Goal: Information Seeking & Learning: Find specific fact

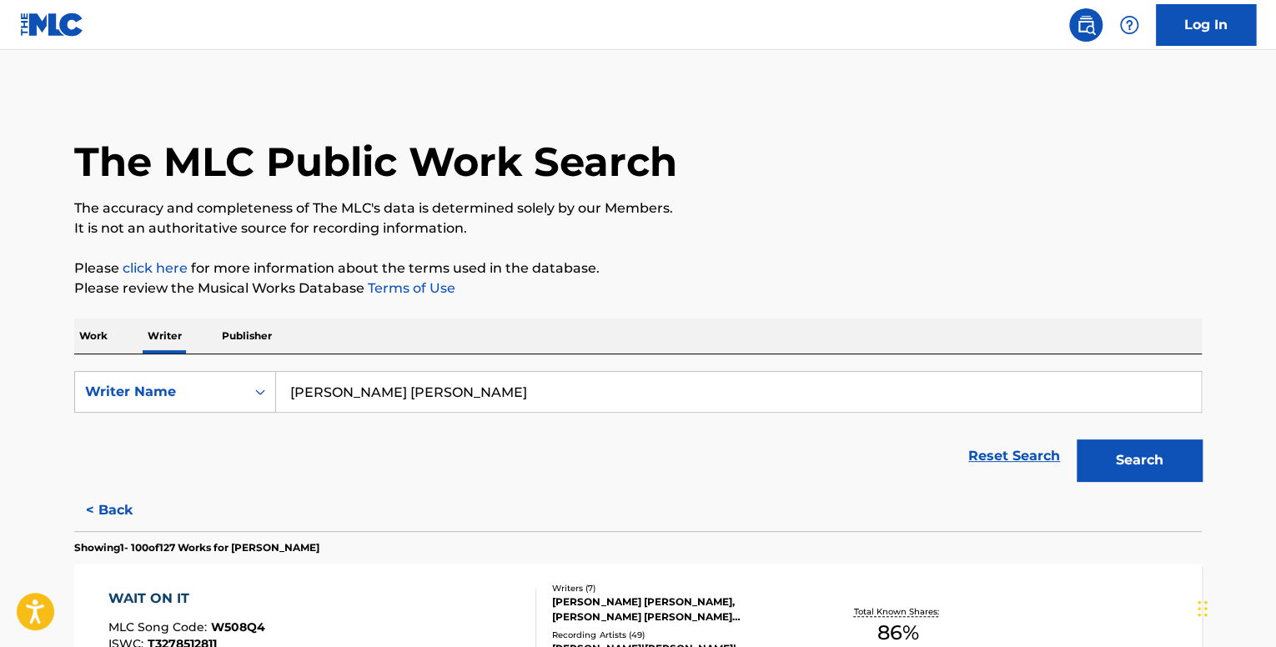
drag, startPoint x: 500, startPoint y: 391, endPoint x: 283, endPoint y: 389, distance: 217.7
click at [283, 389] on input "[PERSON_NAME] [PERSON_NAME]" at bounding box center [738, 392] width 925 height 40
paste input "1144154978"
click at [317, 398] on input "1144154978" at bounding box center [738, 392] width 925 height 40
type input "1144154978"
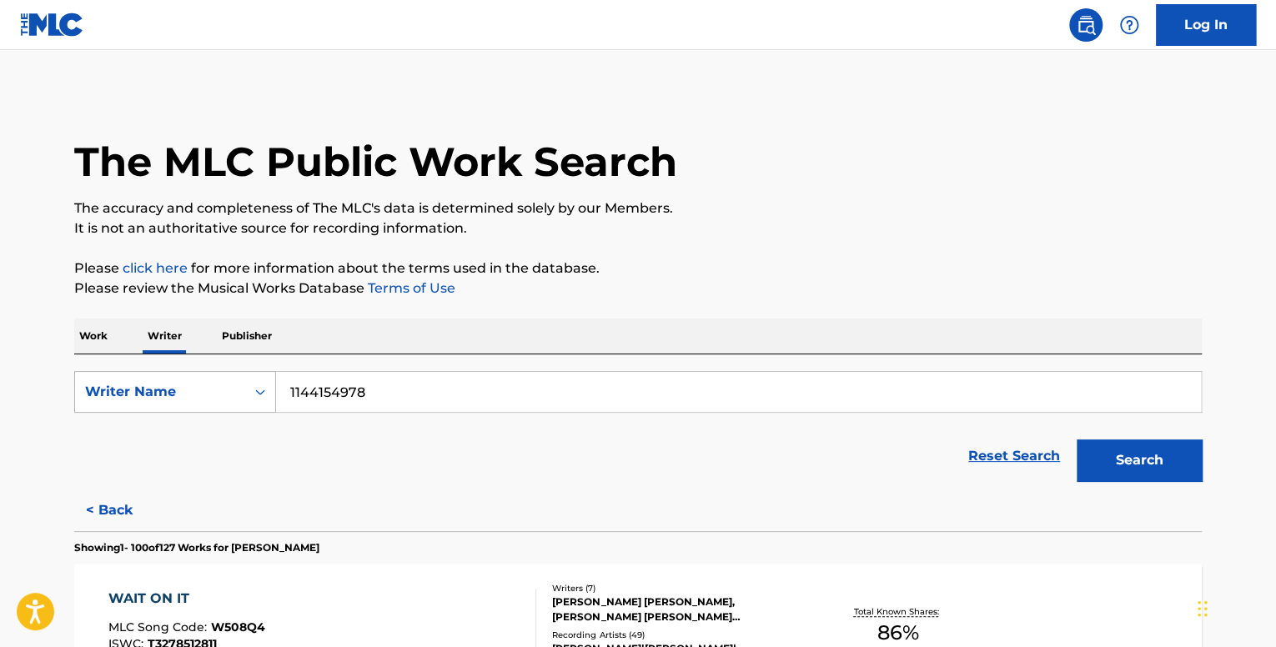
click at [264, 388] on icon "Search Form" at bounding box center [260, 392] width 17 height 17
click at [197, 430] on div "Writer IPI" at bounding box center [175, 434] width 200 height 42
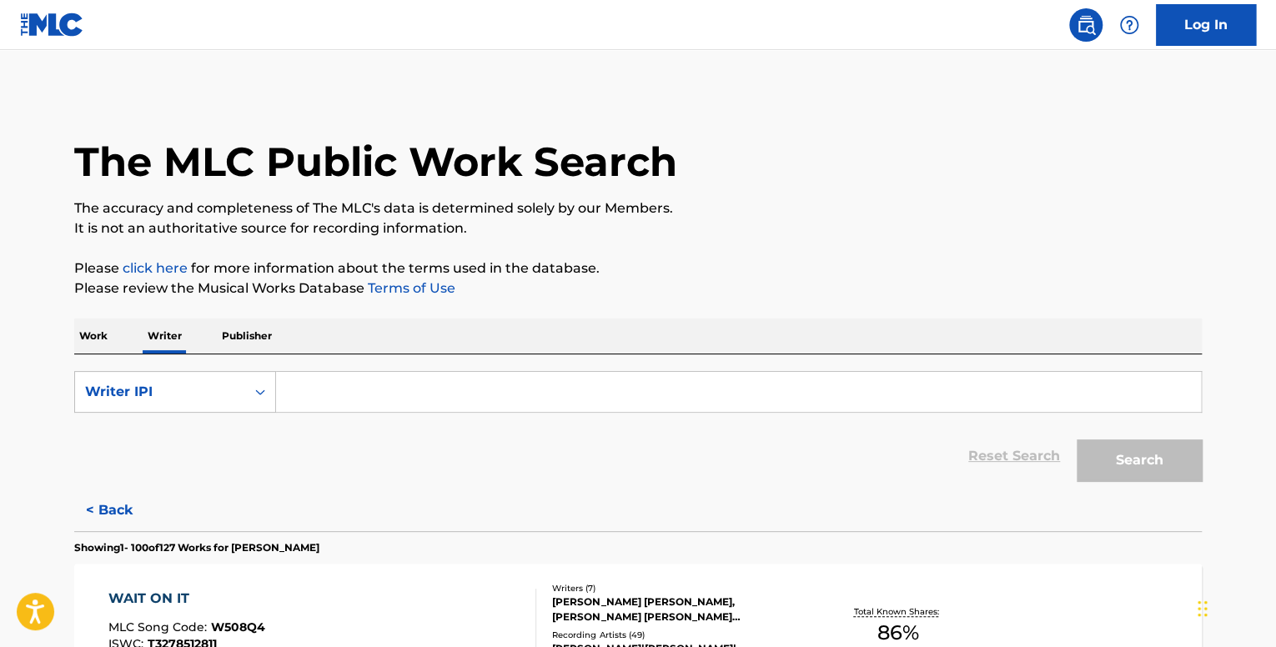
click at [410, 379] on input "Search Form" at bounding box center [738, 392] width 925 height 40
paste input "1144154978"
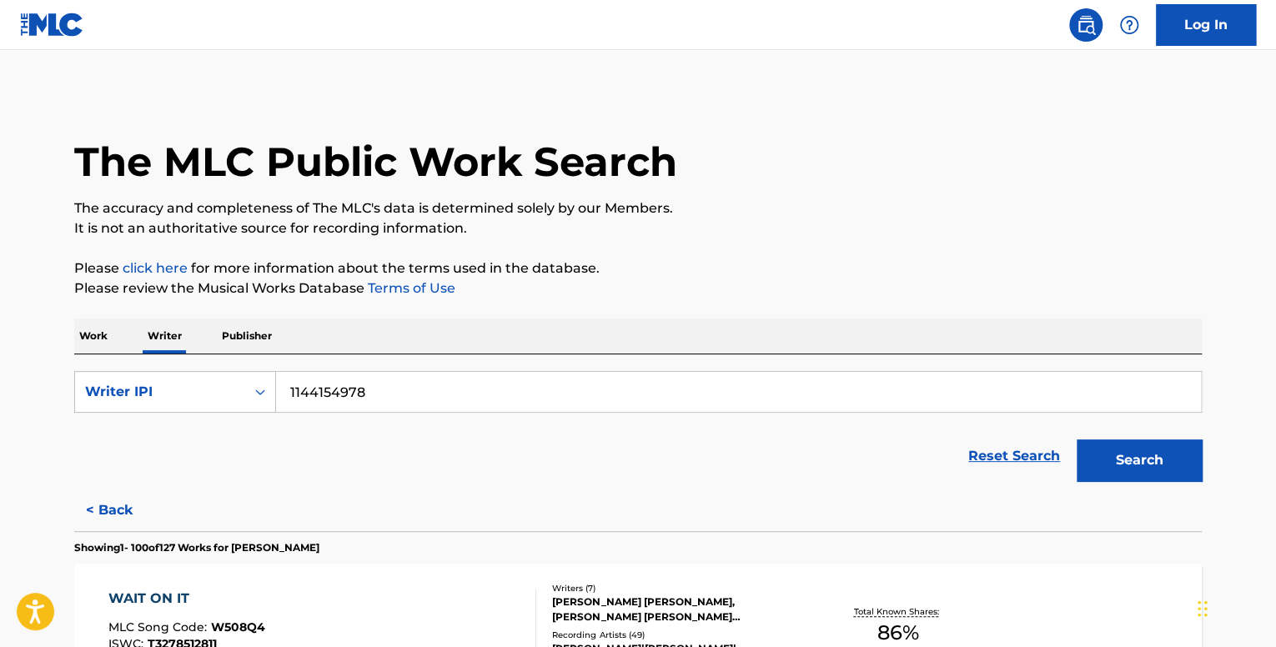
click at [1077, 440] on button "Search" at bounding box center [1139, 461] width 125 height 42
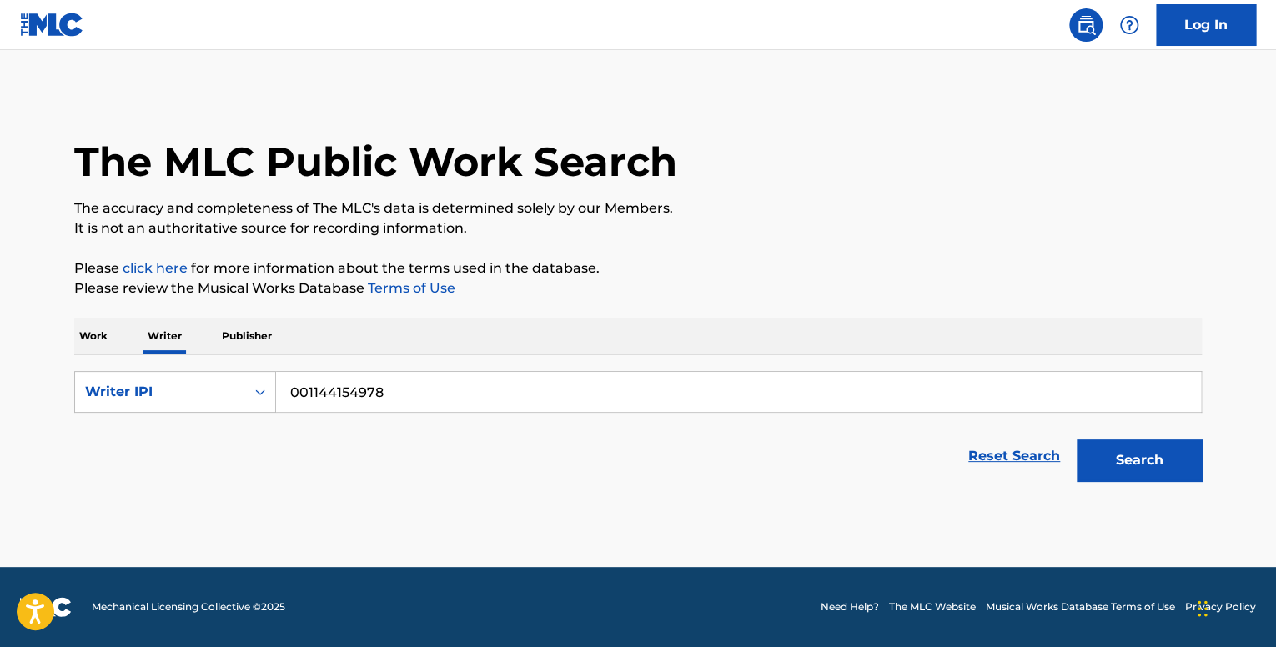
click at [1077, 440] on button "Search" at bounding box center [1139, 461] width 125 height 42
drag, startPoint x: 431, startPoint y: 391, endPoint x: 261, endPoint y: 398, distance: 170.3
click at [277, 396] on input "001144154978" at bounding box center [738, 392] width 925 height 40
paste input "SELOMUN [PERSON_NAME]"
type input "SELOMUN [PERSON_NAME]"
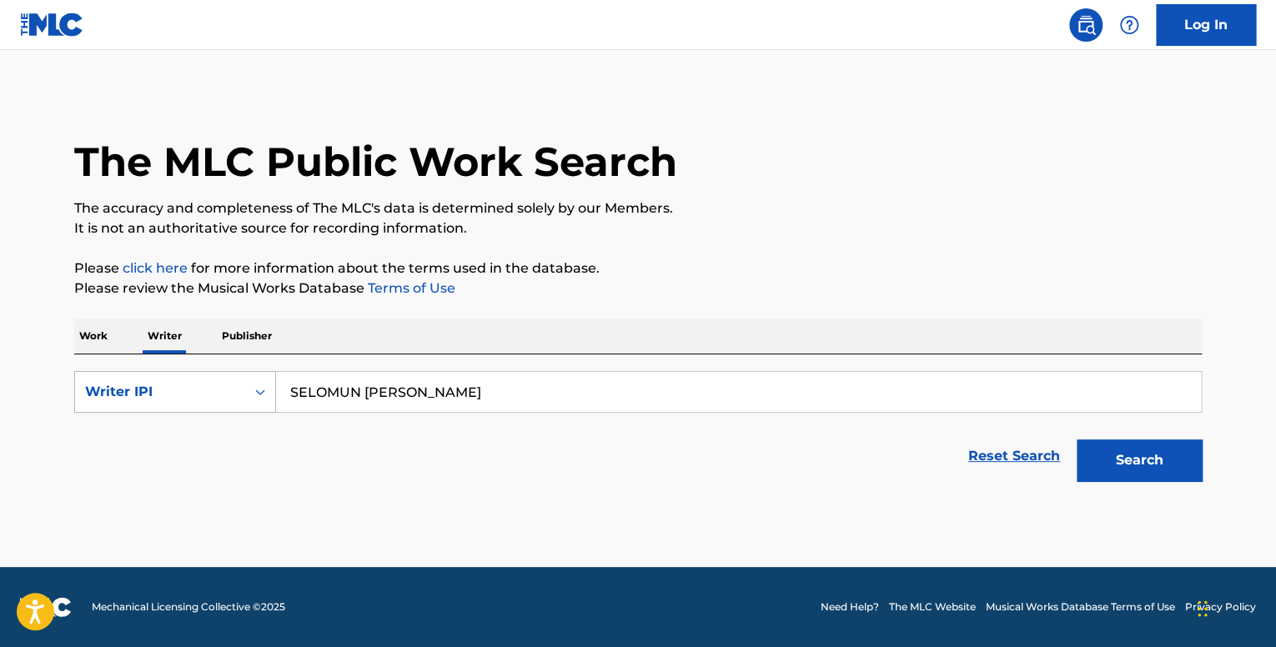
click at [256, 398] on icon "Search Form" at bounding box center [260, 392] width 17 height 17
click at [232, 429] on div "Writer Name" at bounding box center [175, 434] width 200 height 42
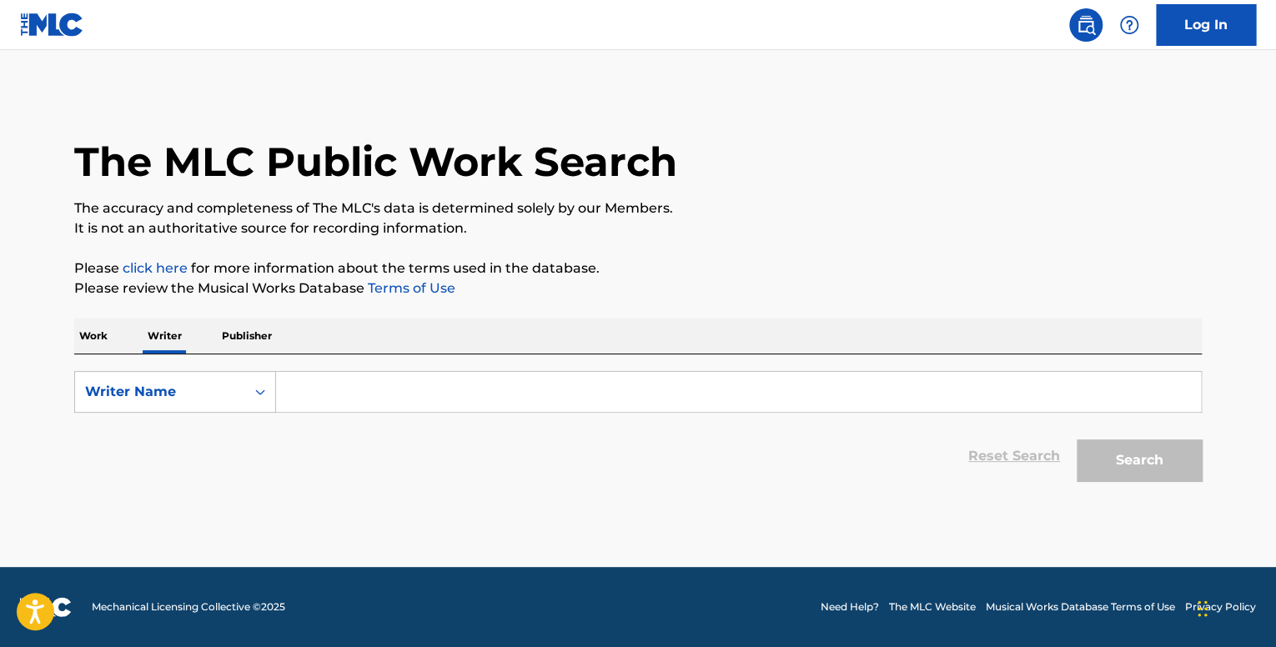
click at [345, 374] on input "Search Form" at bounding box center [738, 392] width 925 height 40
paste input "SELOMUN [PERSON_NAME]"
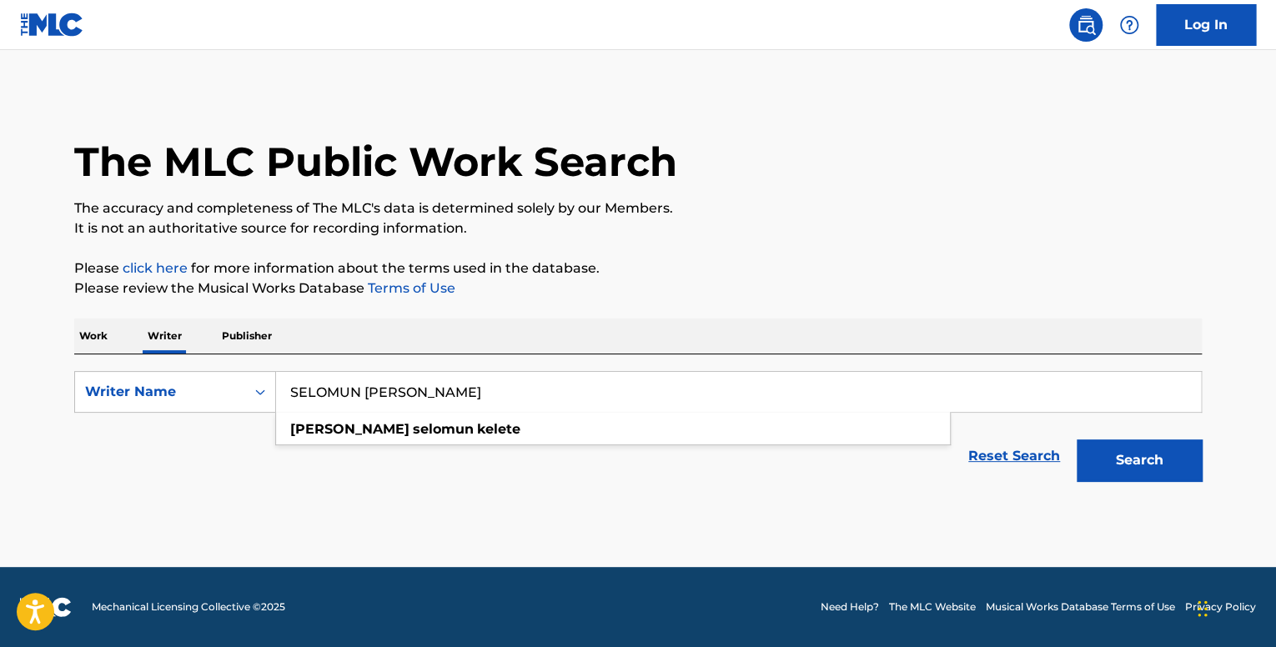
type input "SELOMUN [PERSON_NAME]"
click at [1077, 440] on button "Search" at bounding box center [1139, 461] width 125 height 42
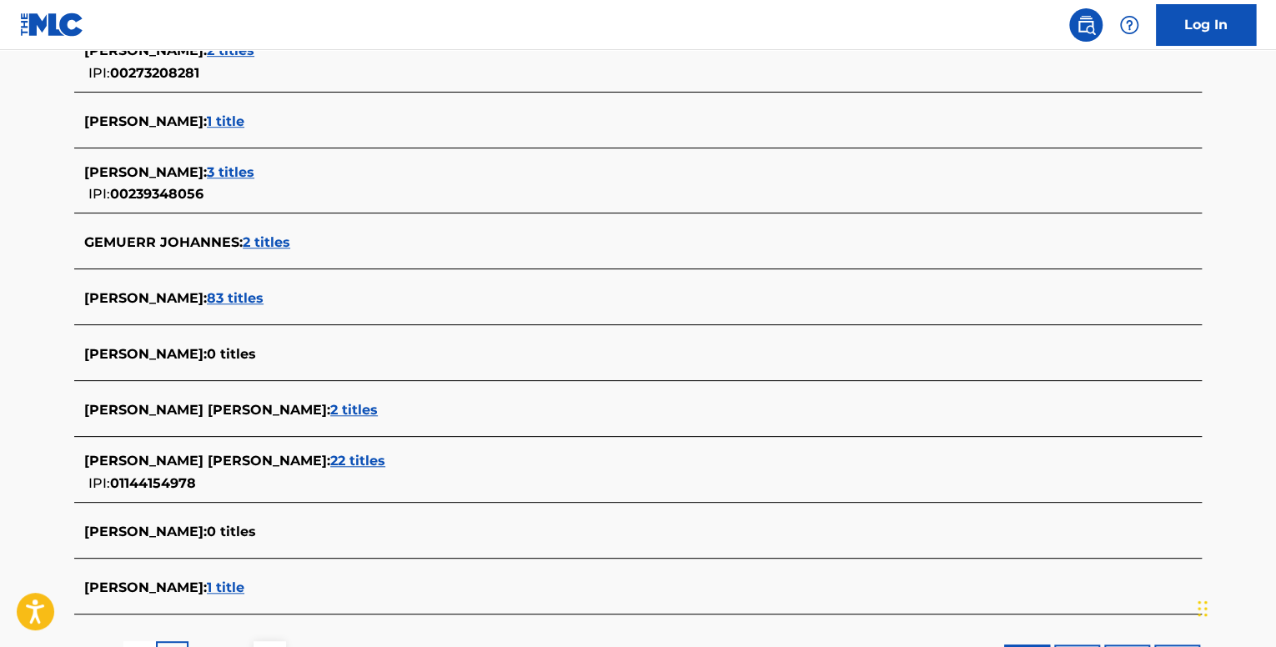
scroll to position [500, 0]
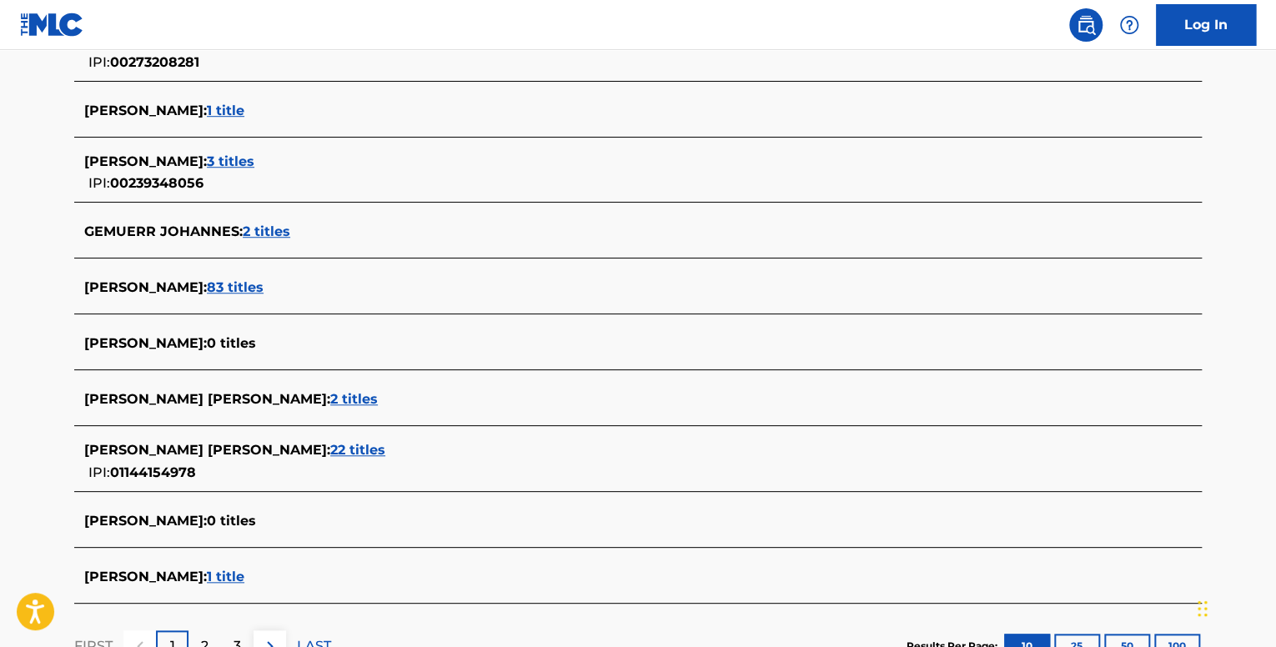
click at [332, 457] on span "22 titles" at bounding box center [357, 450] width 55 height 16
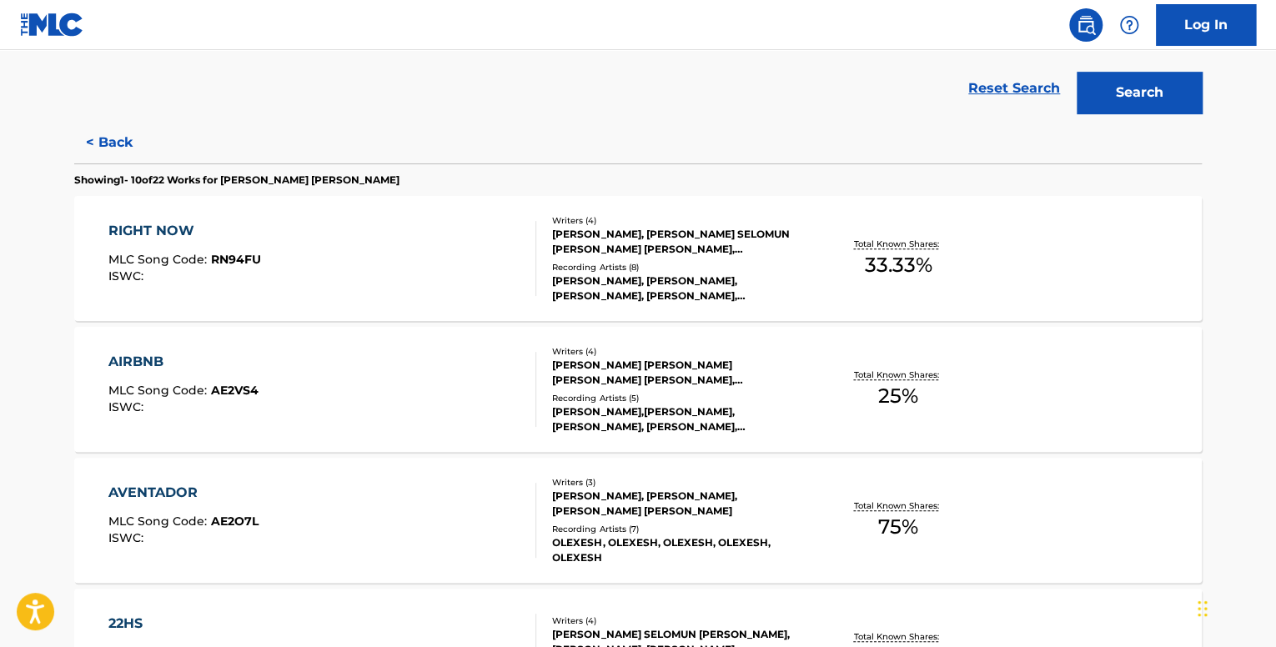
scroll to position [250, 0]
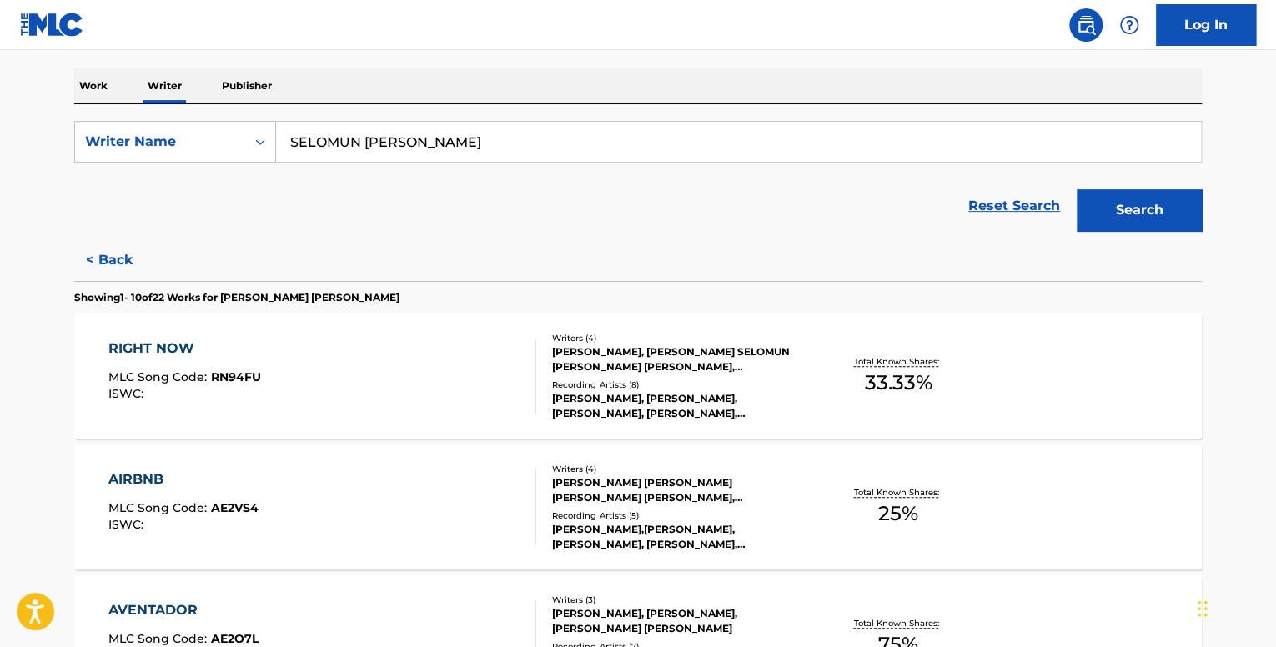
click at [504, 381] on div "RIGHT NOW MLC Song Code : RN94FU ISWC :" at bounding box center [322, 376] width 429 height 75
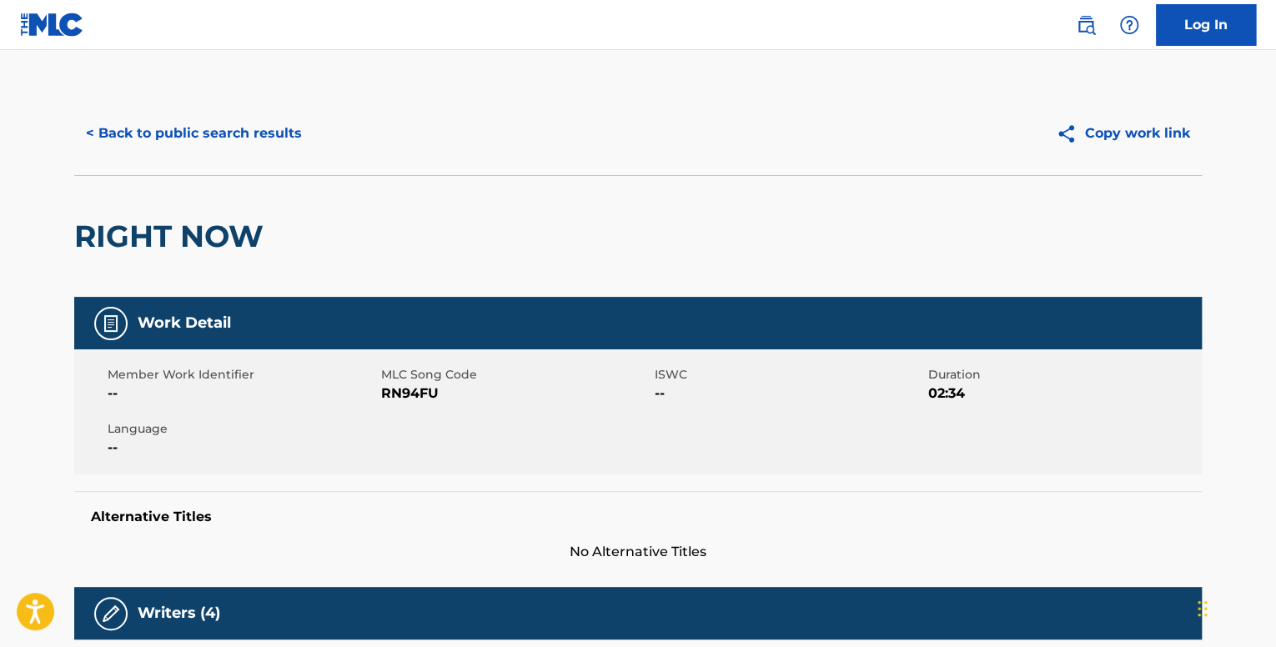
click at [163, 142] on button "< Back to public search results" at bounding box center [193, 134] width 239 height 42
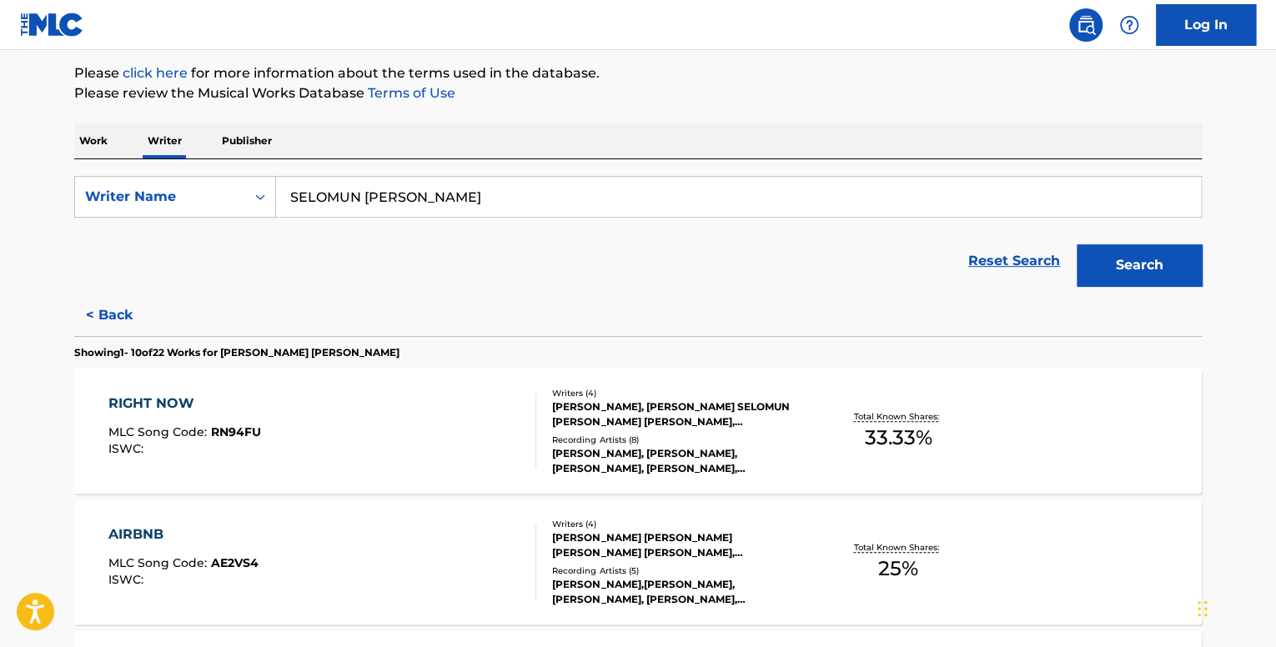
scroll to position [417, 0]
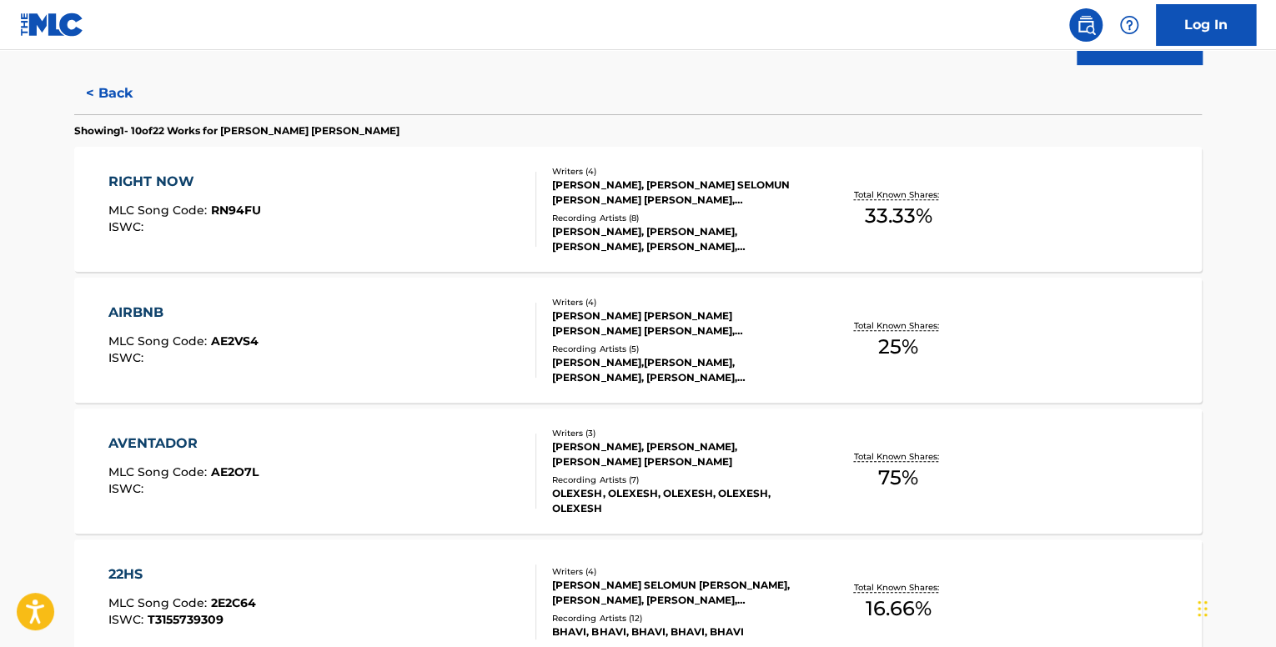
click at [440, 321] on div "AIRBNB MLC Song Code : AE2VS4 ISWC :" at bounding box center [322, 340] width 429 height 75
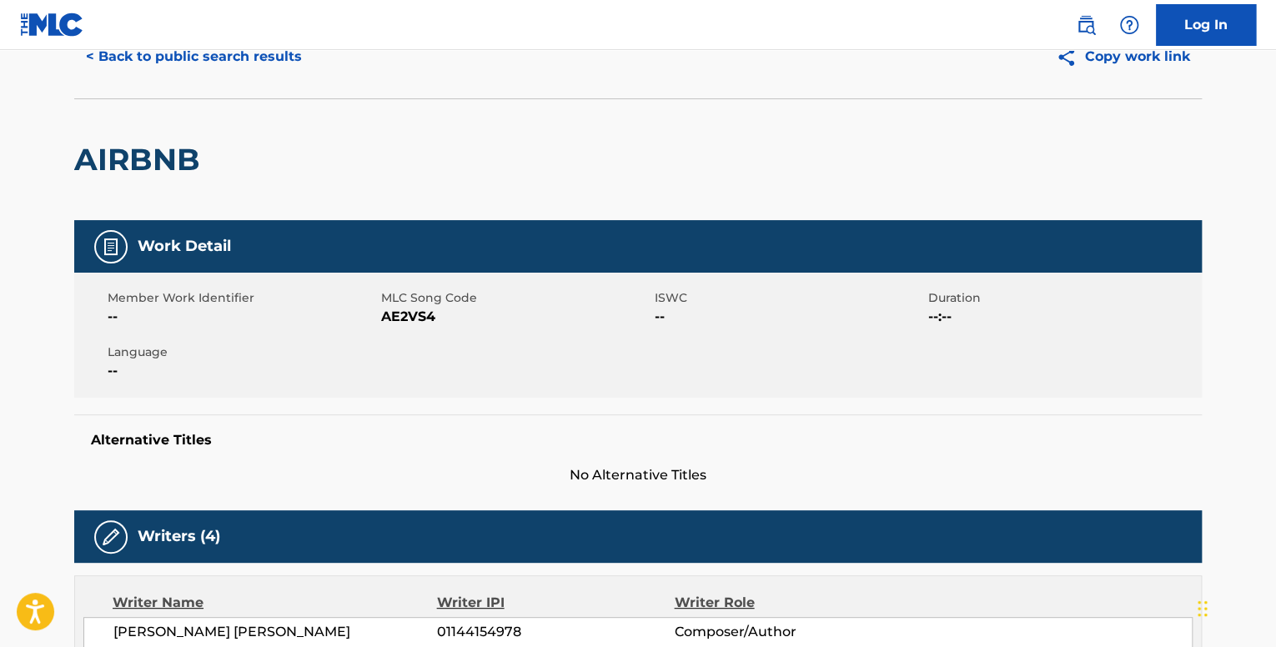
scroll to position [4, 0]
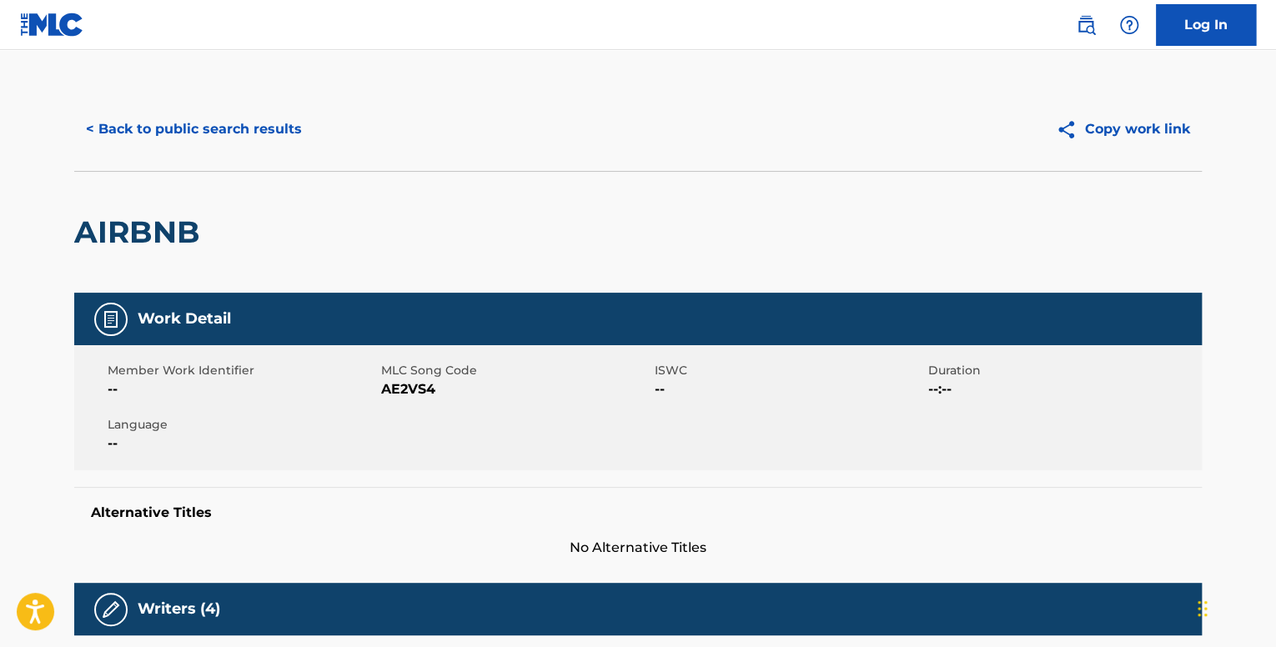
click at [137, 129] on button "< Back to public search results" at bounding box center [193, 129] width 239 height 42
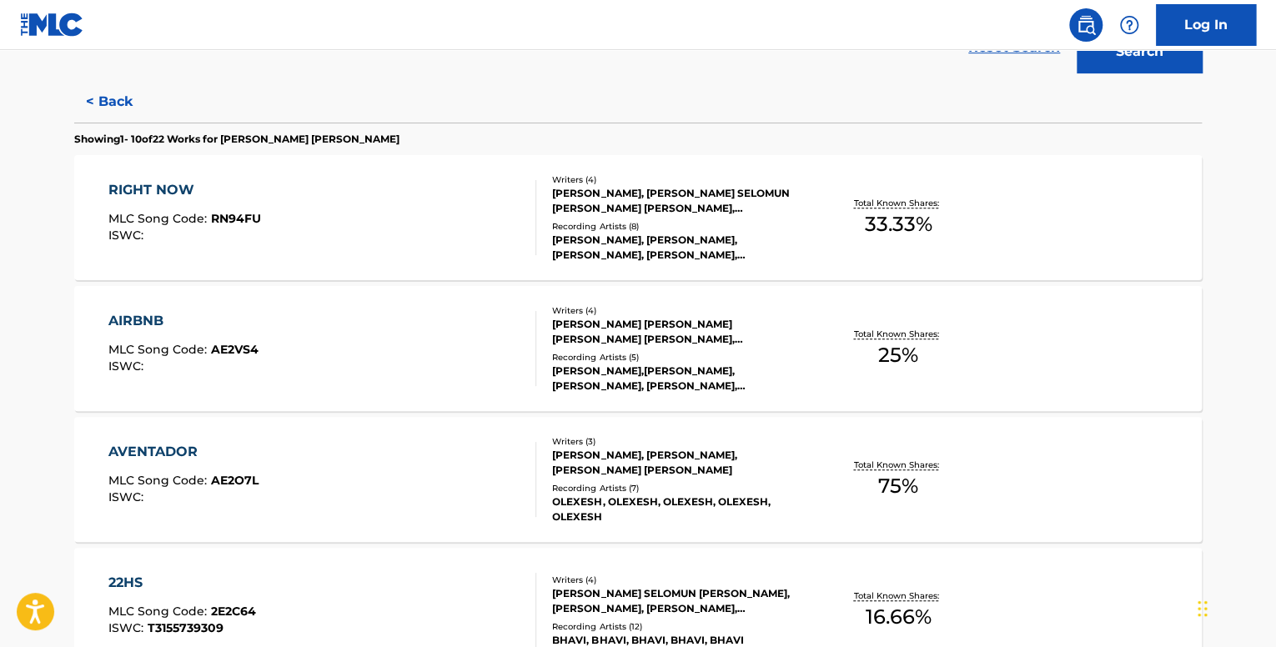
scroll to position [417, 0]
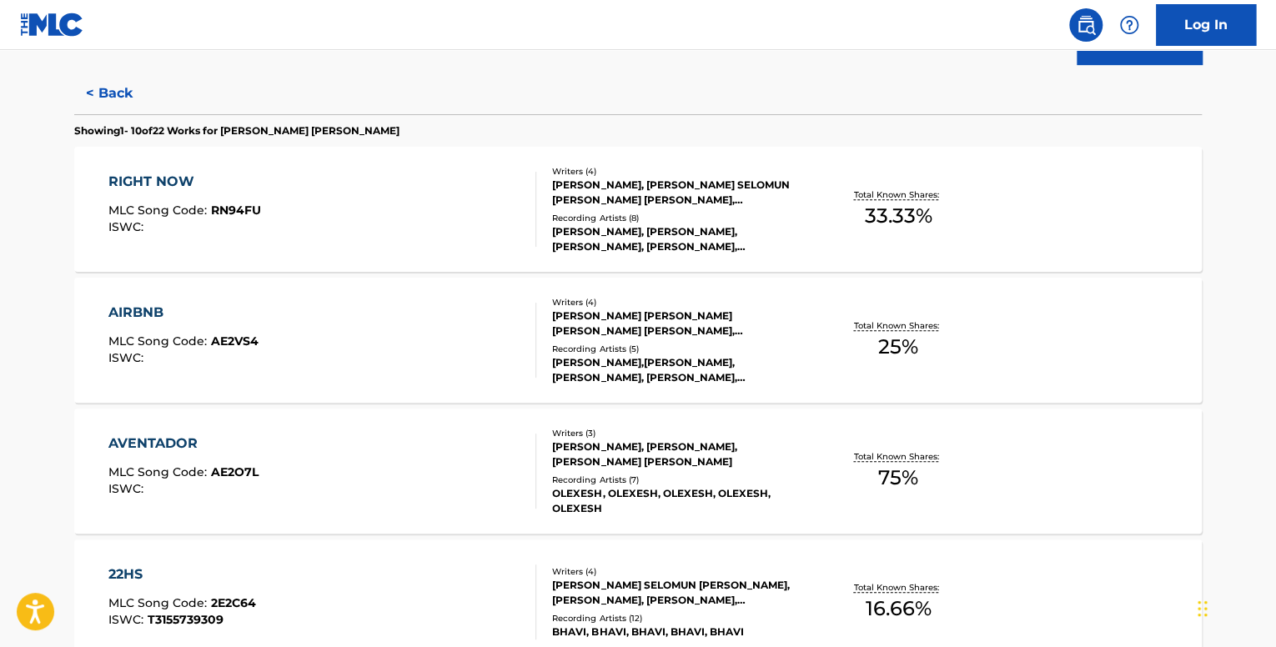
click at [337, 467] on div "AVENTADOR MLC Song Code : AE2O7L ISWC :" at bounding box center [322, 471] width 429 height 75
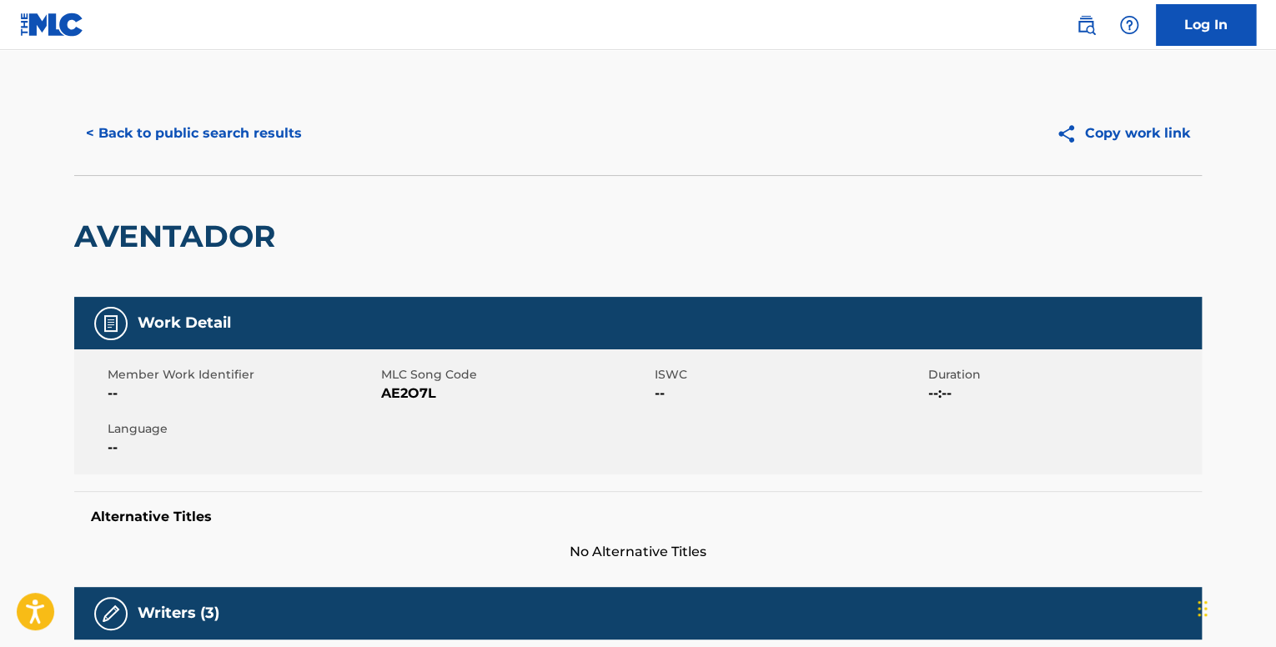
click at [199, 143] on button "< Back to public search results" at bounding box center [193, 134] width 239 height 42
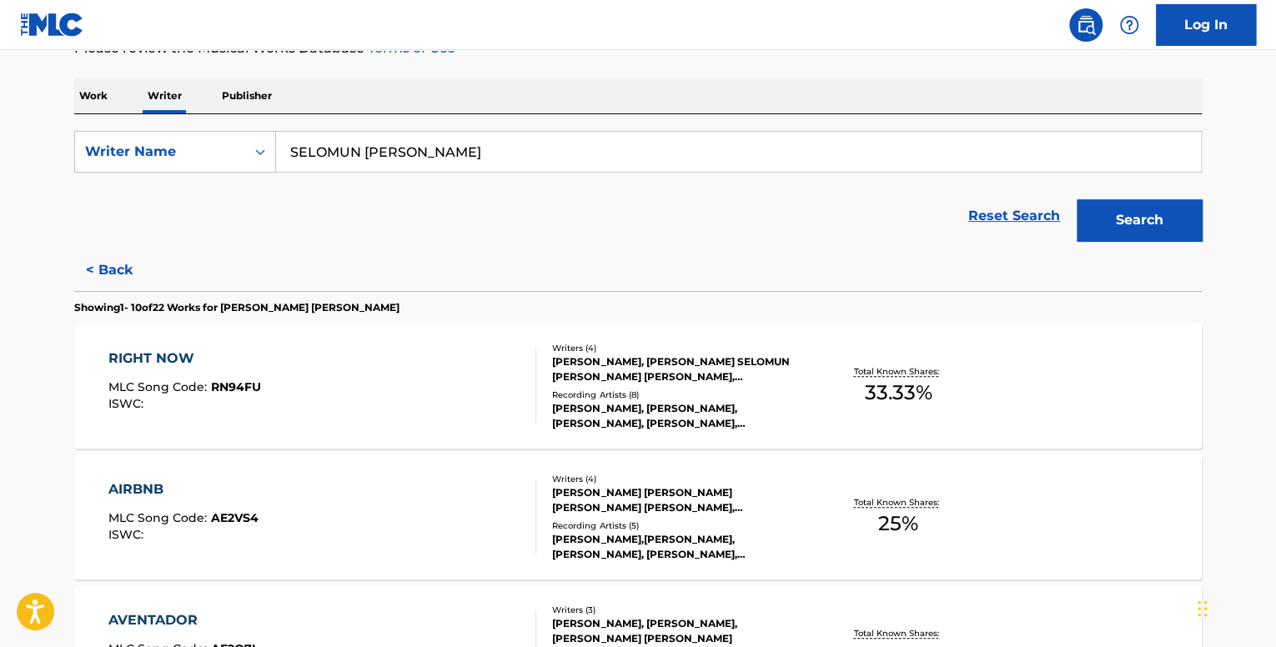
scroll to position [250, 0]
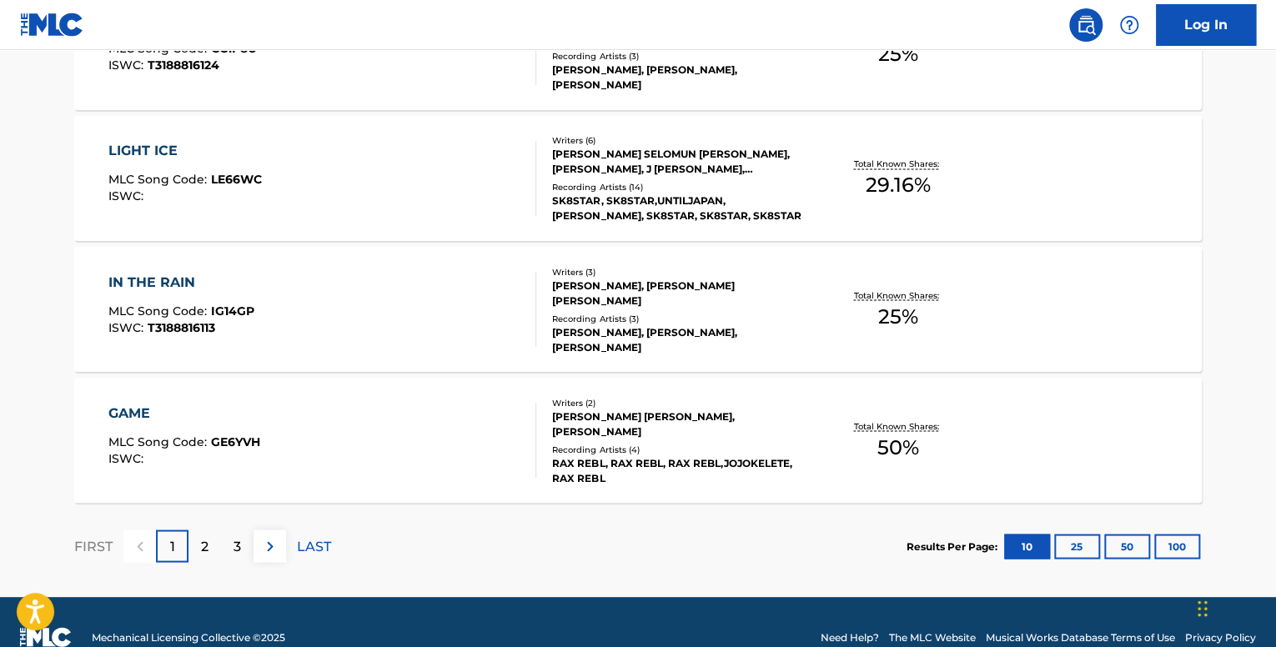
click at [1199, 546] on button "100" at bounding box center [1177, 546] width 46 height 25
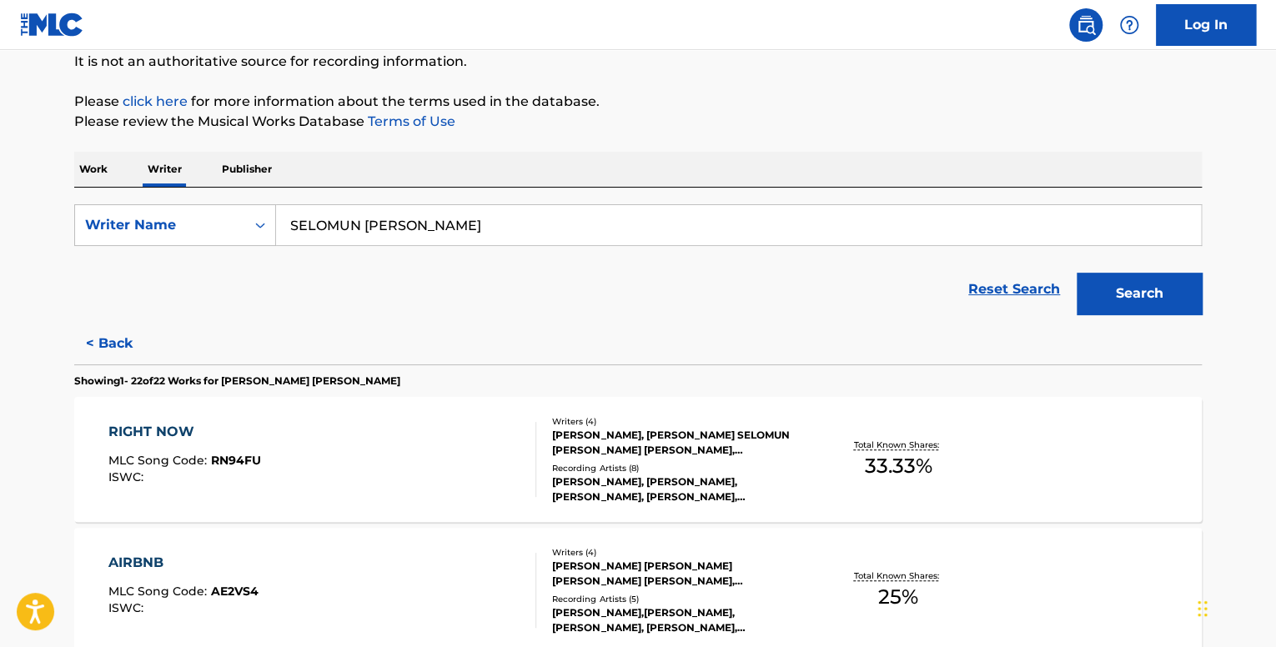
scroll to position [1715, 0]
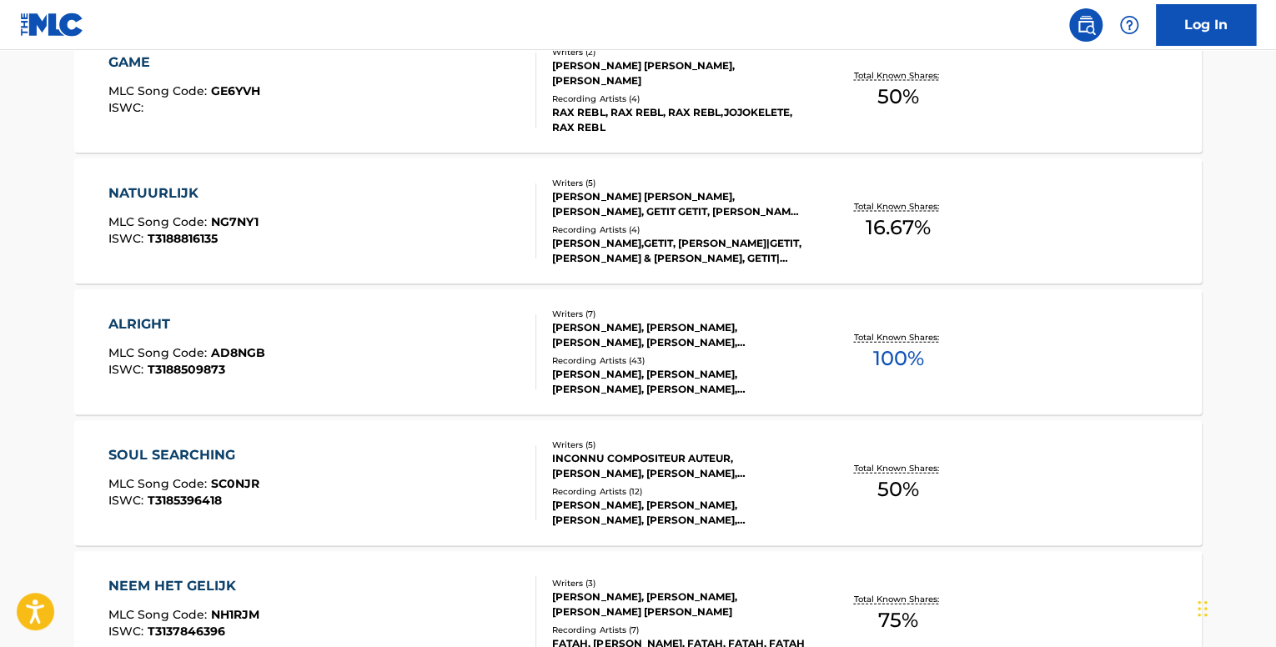
click at [191, 322] on div "ALRIGHT" at bounding box center [186, 324] width 157 height 20
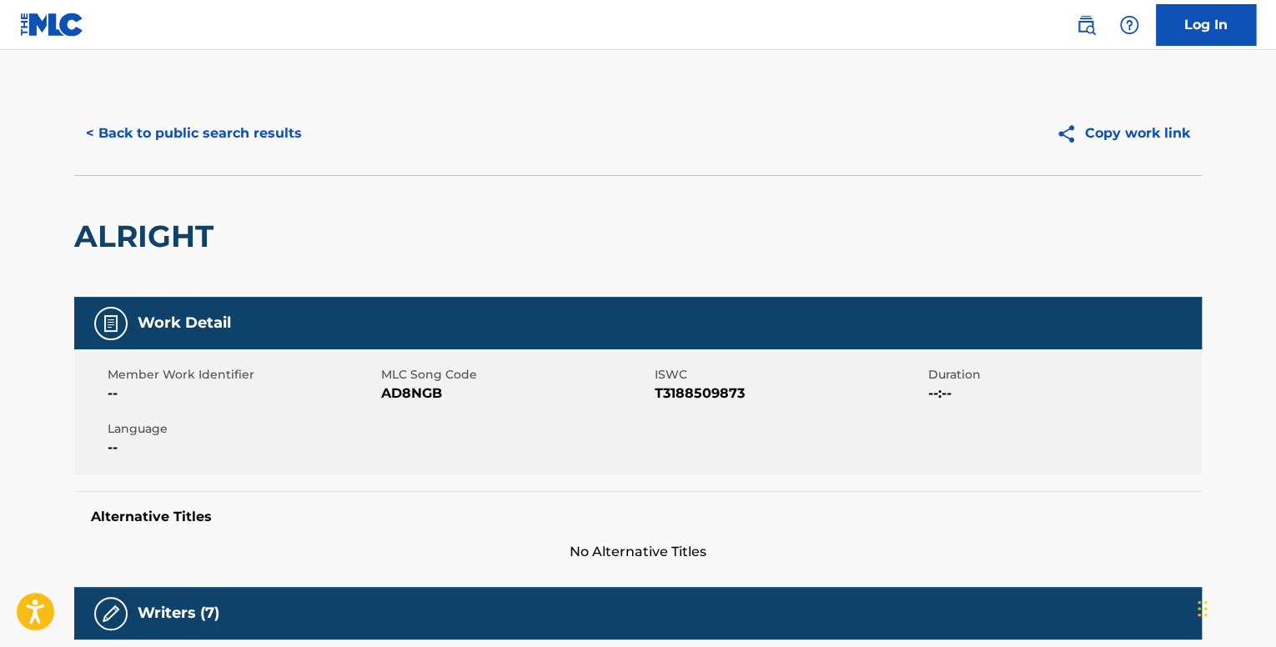
click at [281, 135] on button "< Back to public search results" at bounding box center [193, 134] width 239 height 42
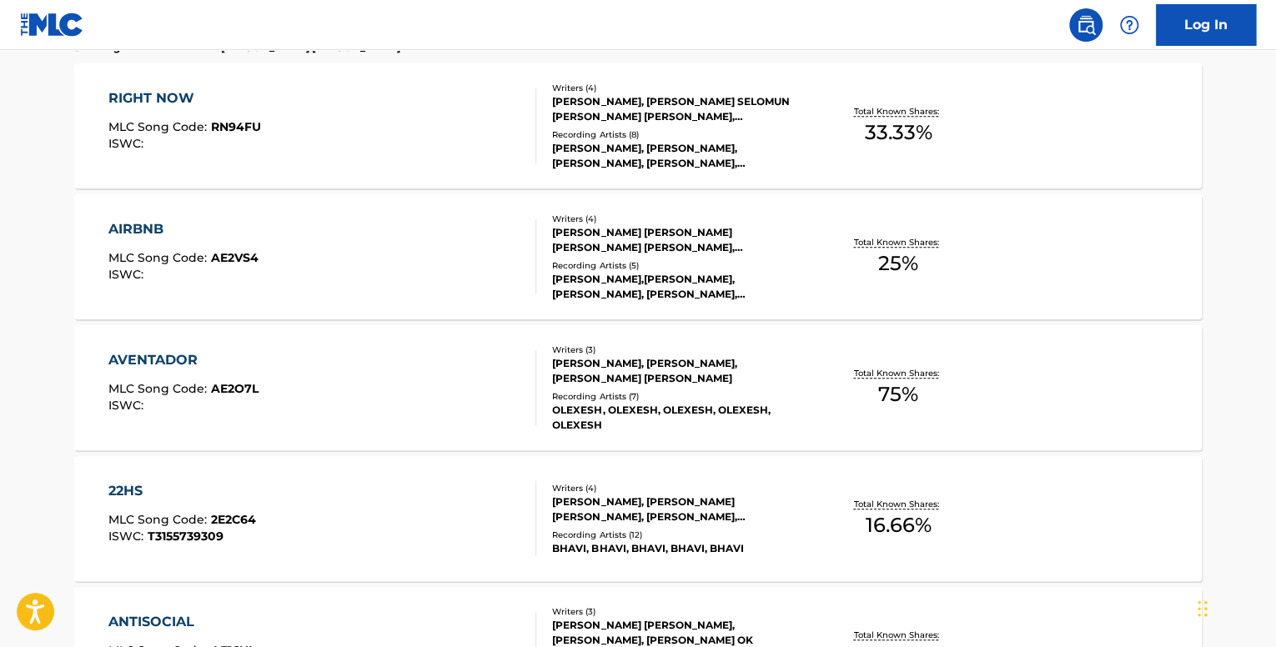
scroll to position [2239, 0]
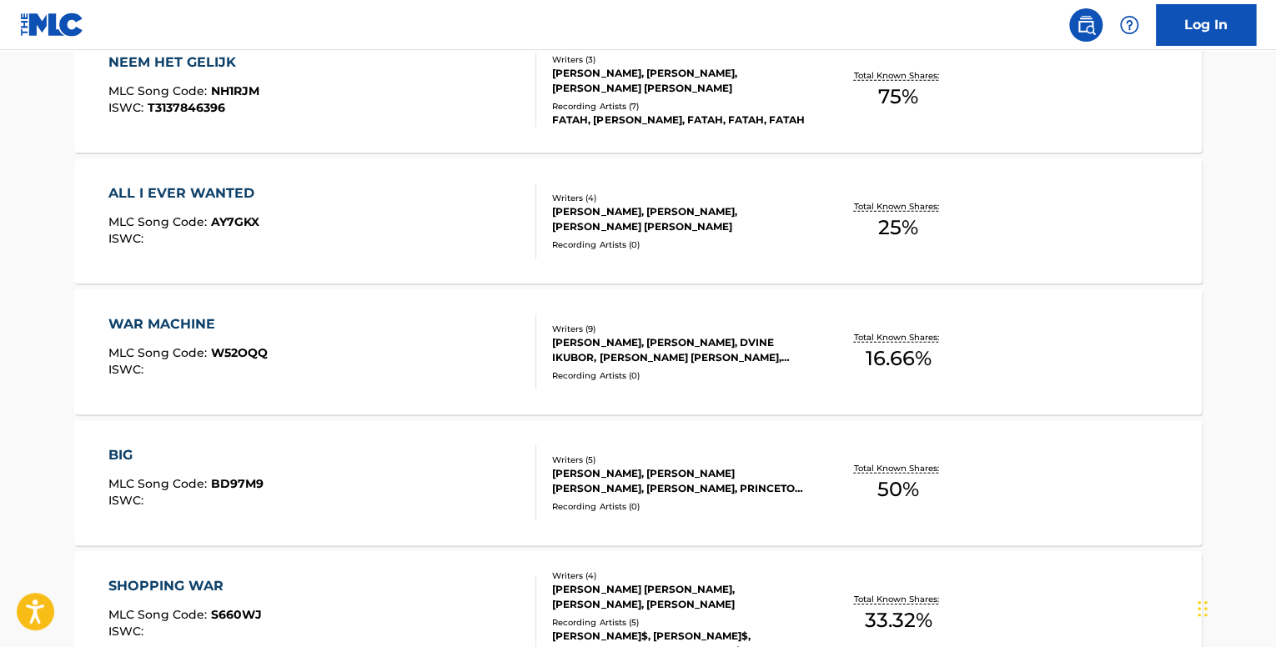
click at [192, 323] on div "WAR MACHINE" at bounding box center [187, 324] width 159 height 20
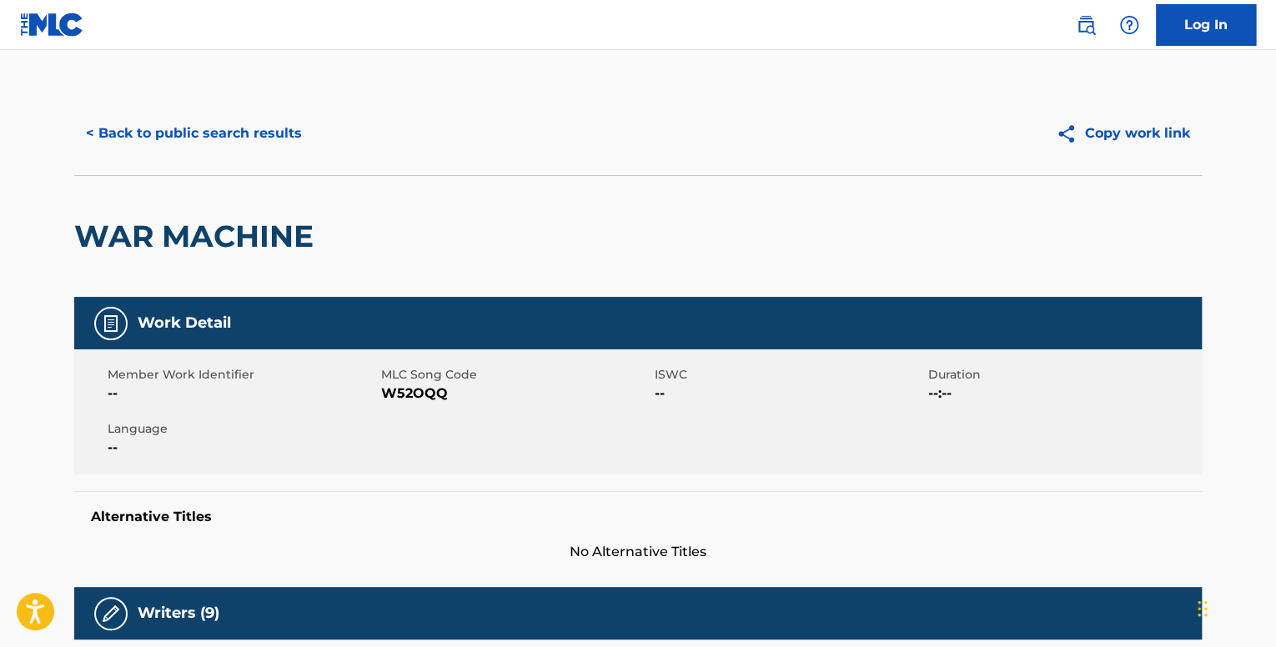
click at [257, 131] on button "< Back to public search results" at bounding box center [193, 134] width 239 height 42
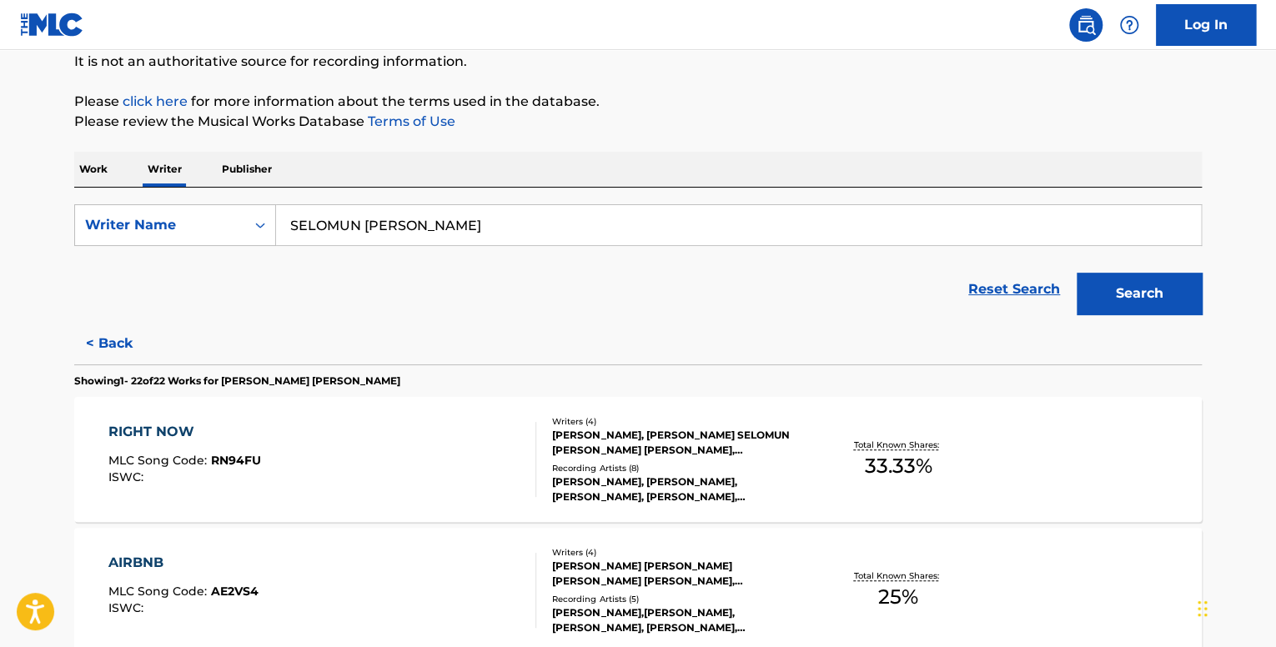
scroll to position [2893, 0]
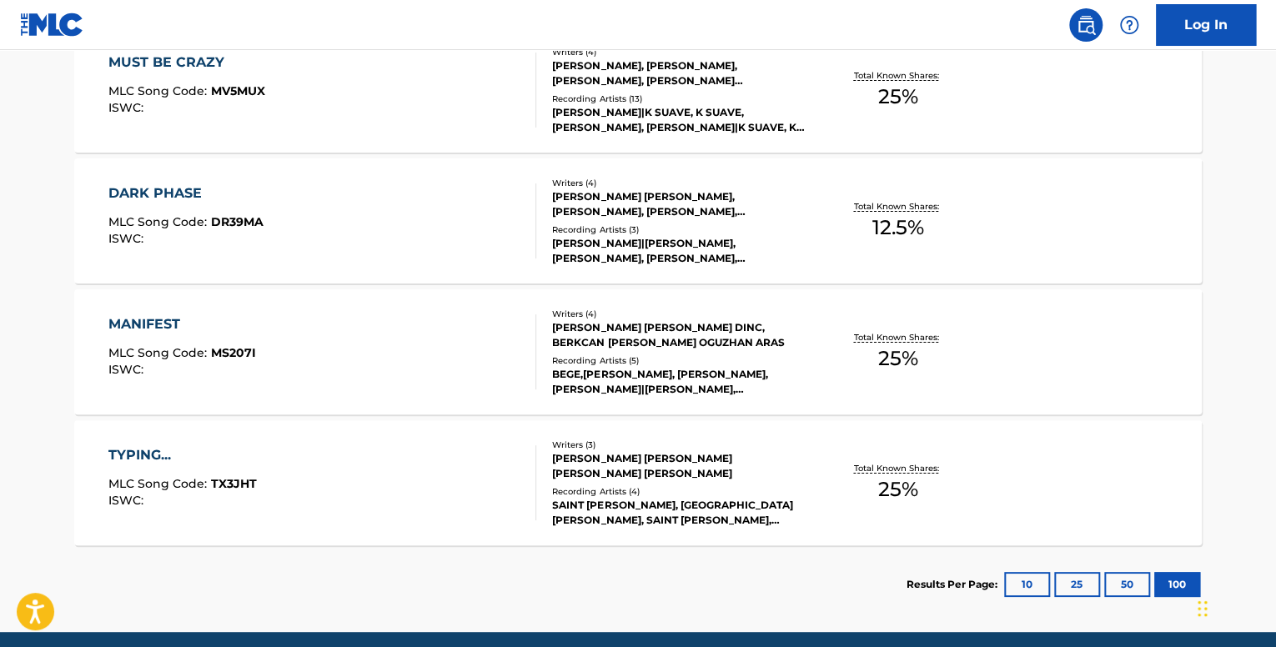
click at [192, 328] on div "MANIFEST" at bounding box center [182, 324] width 148 height 20
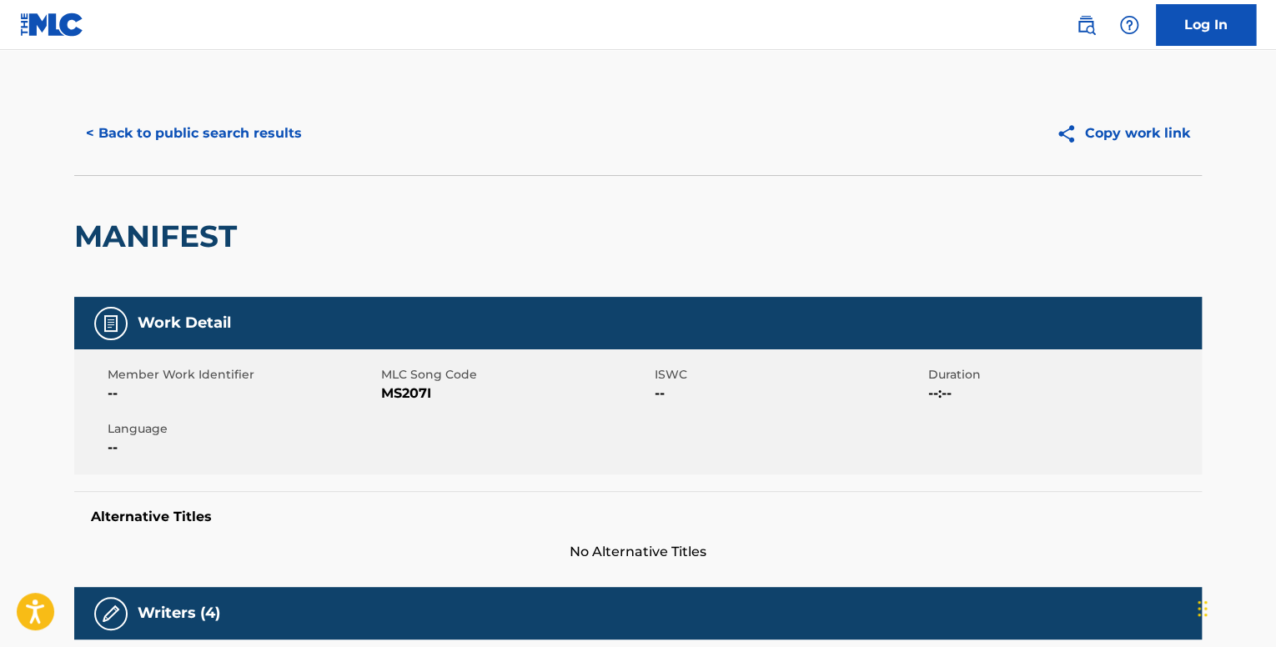
click at [155, 132] on button "< Back to public search results" at bounding box center [193, 134] width 239 height 42
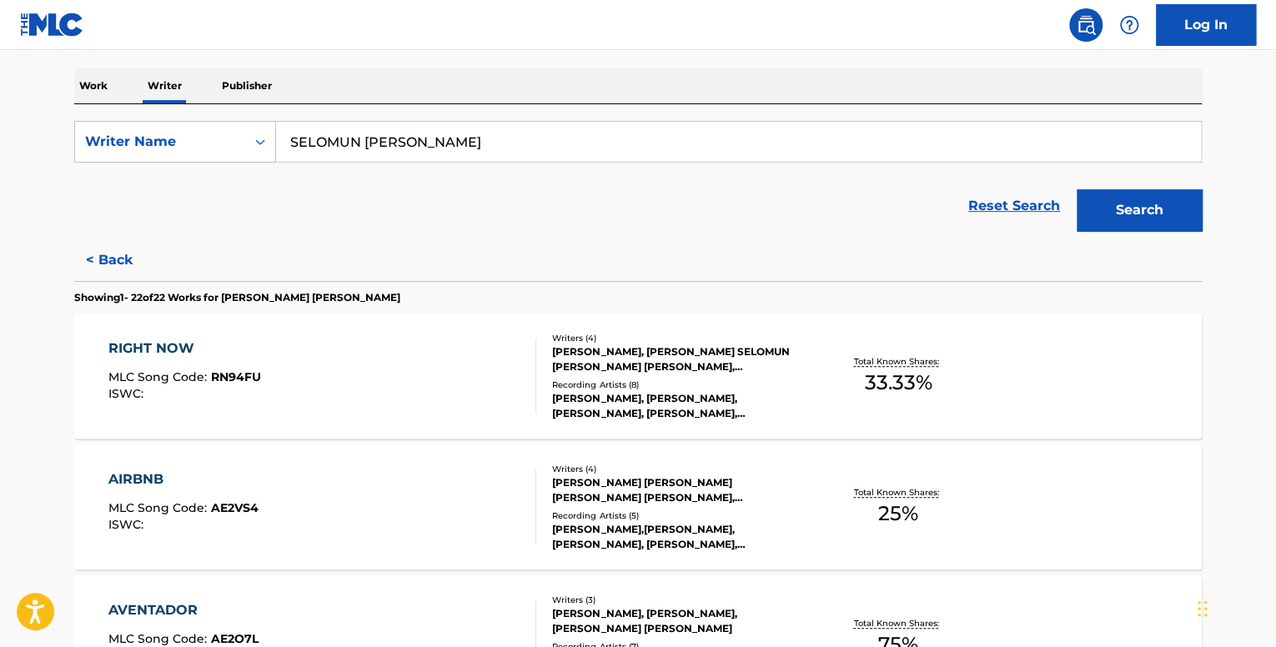
scroll to position [667, 0]
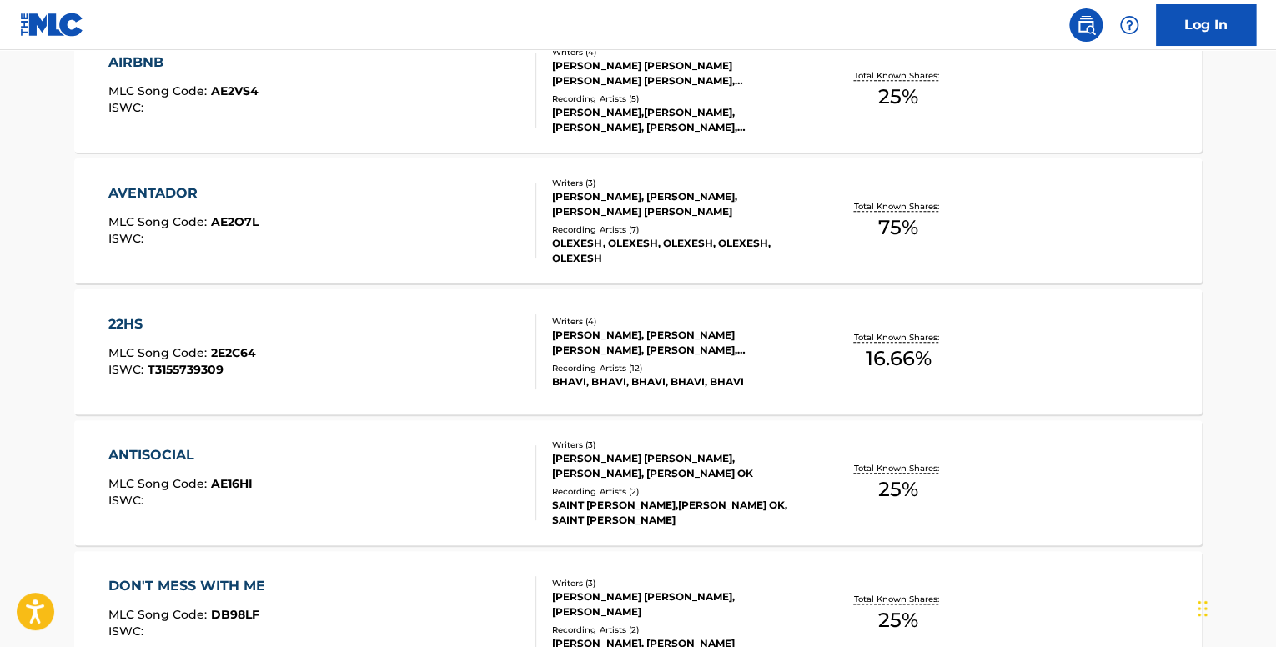
click at [198, 194] on div "AVENTADOR" at bounding box center [183, 193] width 150 height 20
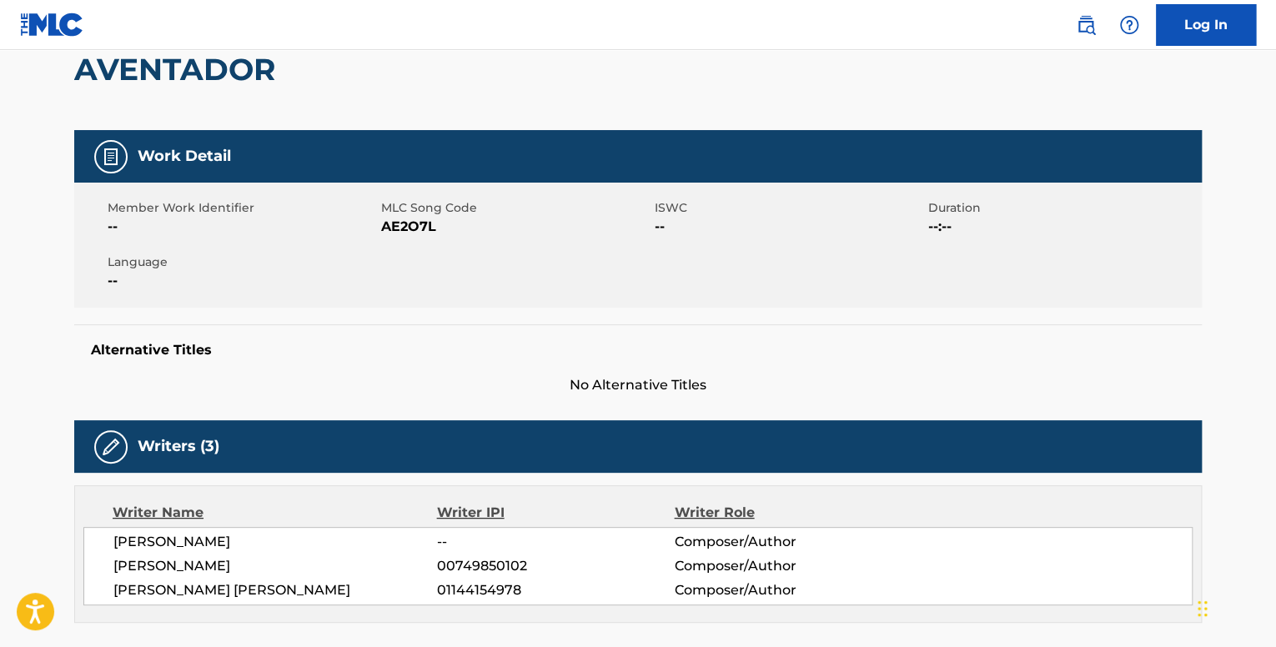
scroll to position [83, 0]
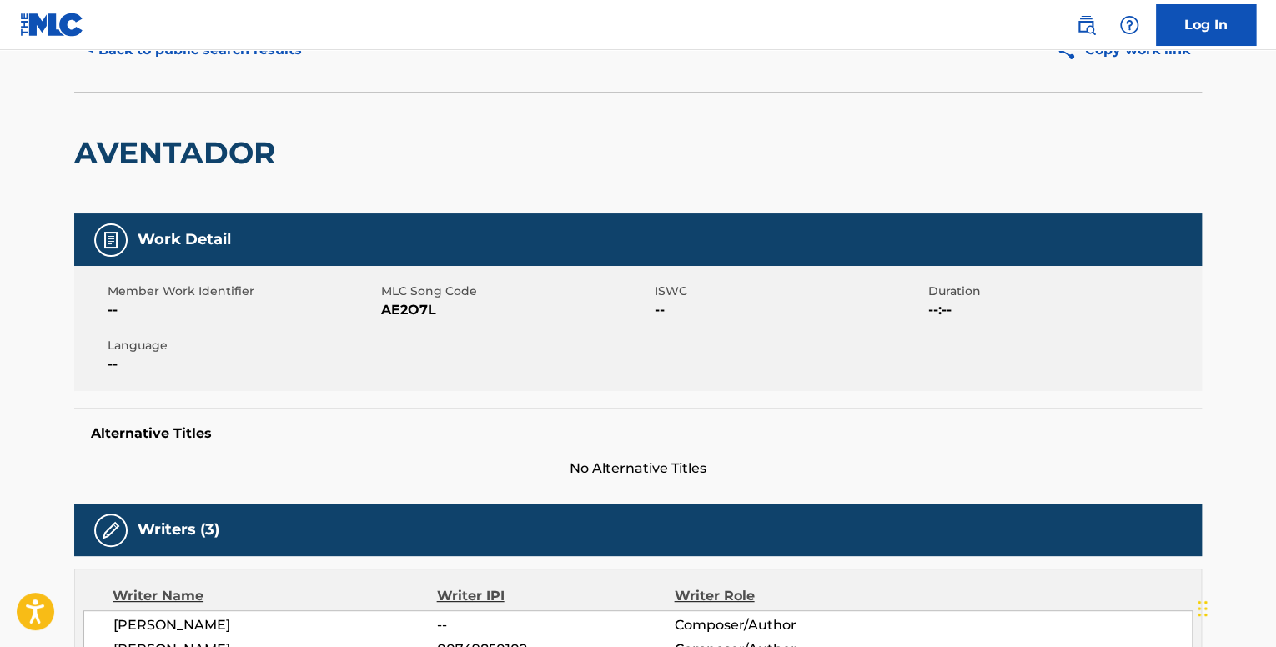
click at [189, 58] on button "< Back to public search results" at bounding box center [193, 50] width 239 height 42
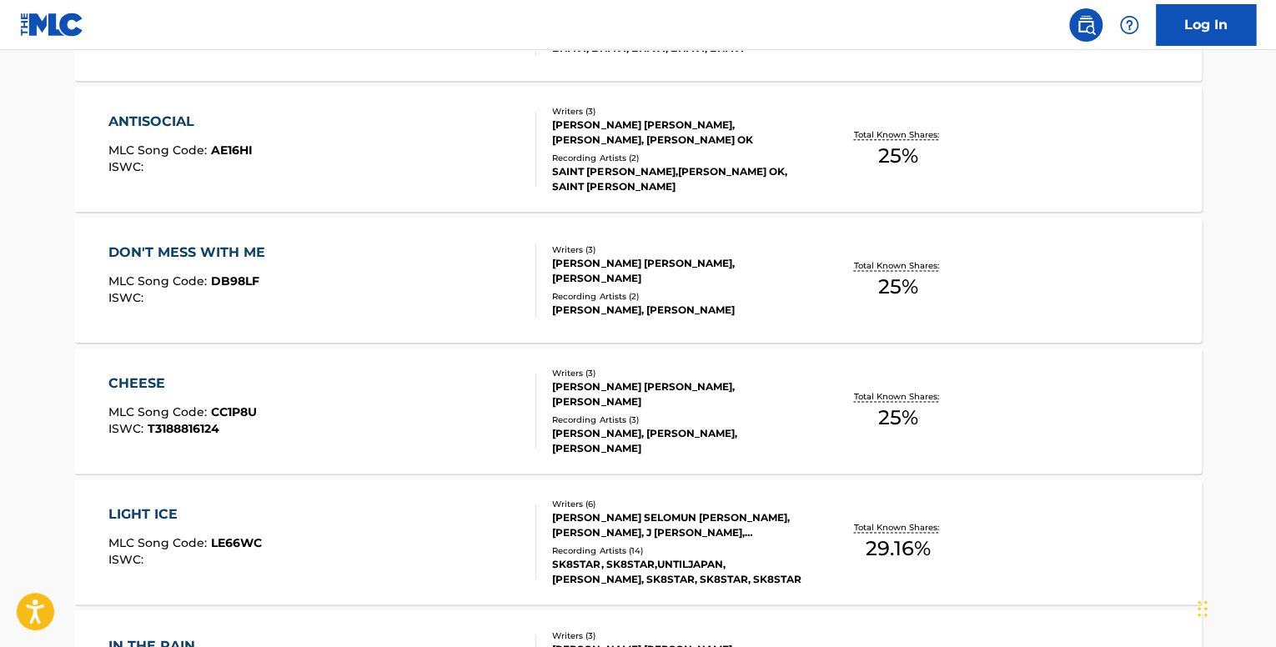
scroll to position [1168, 0]
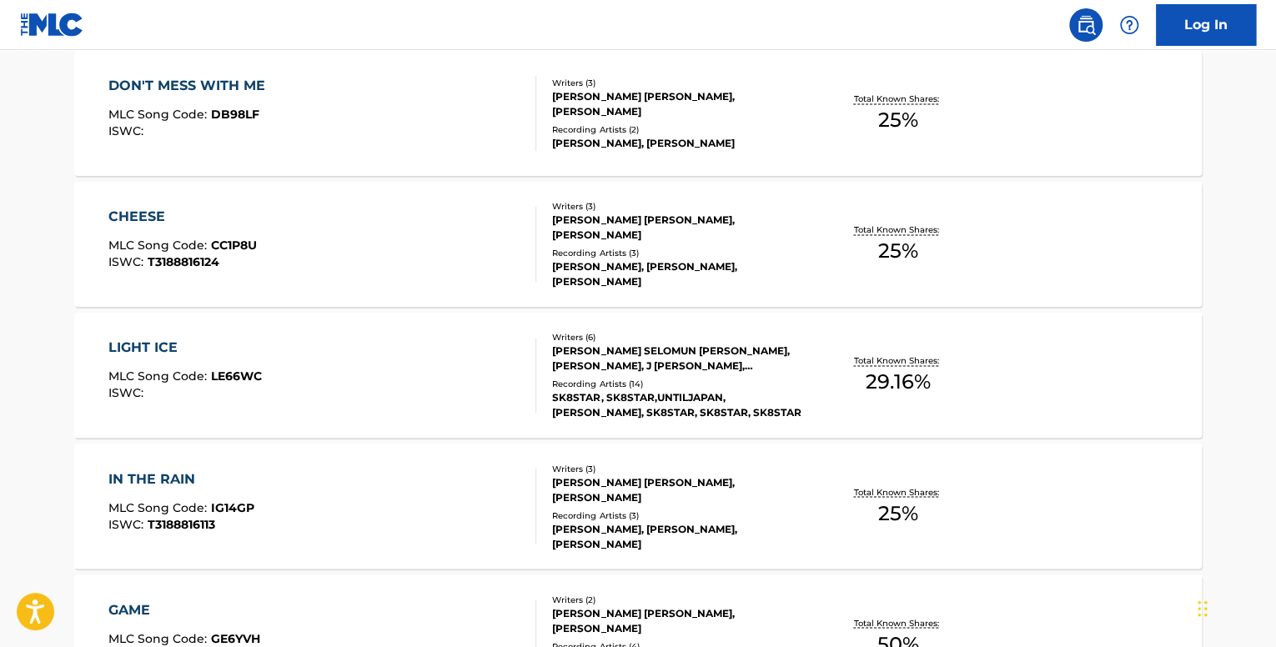
click at [172, 223] on div "CHEESE" at bounding box center [182, 217] width 148 height 20
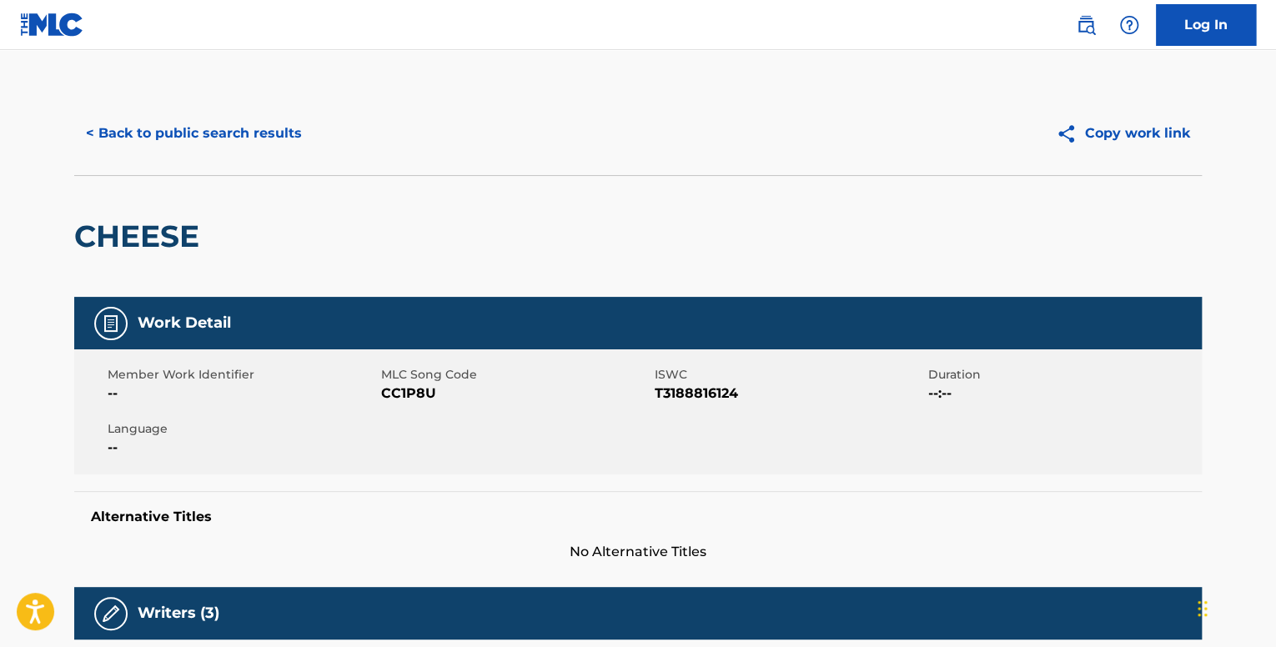
click at [247, 127] on button "< Back to public search results" at bounding box center [193, 134] width 239 height 42
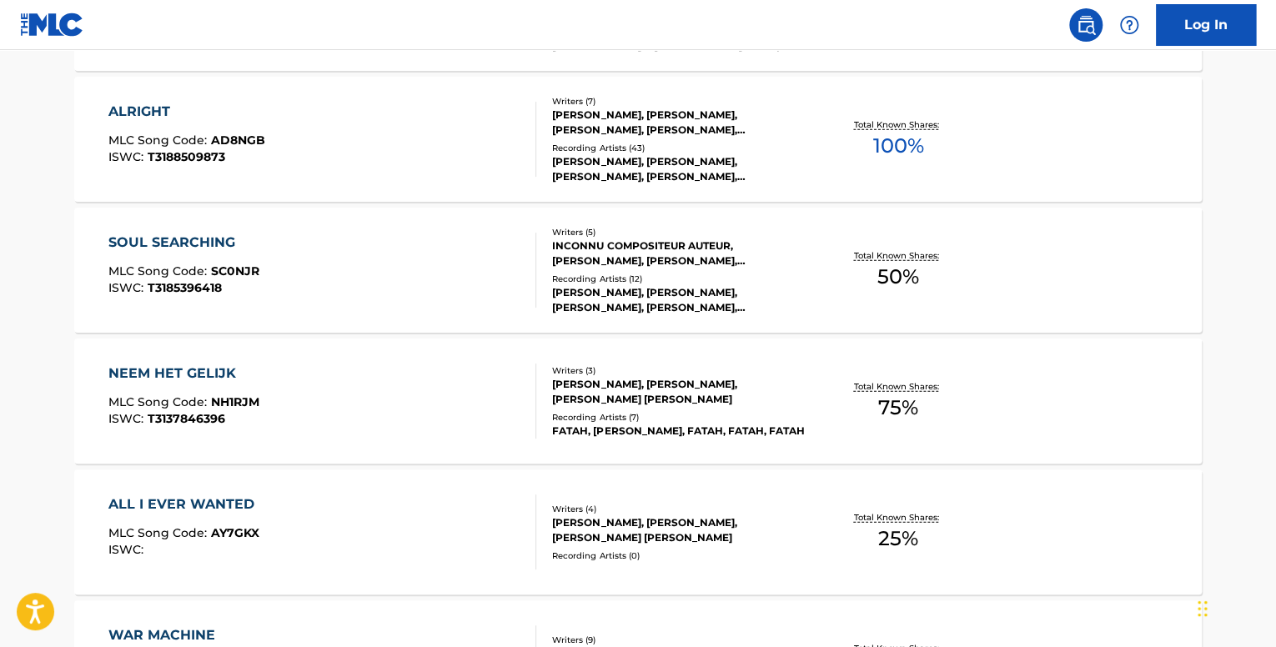
scroll to position [2085, 0]
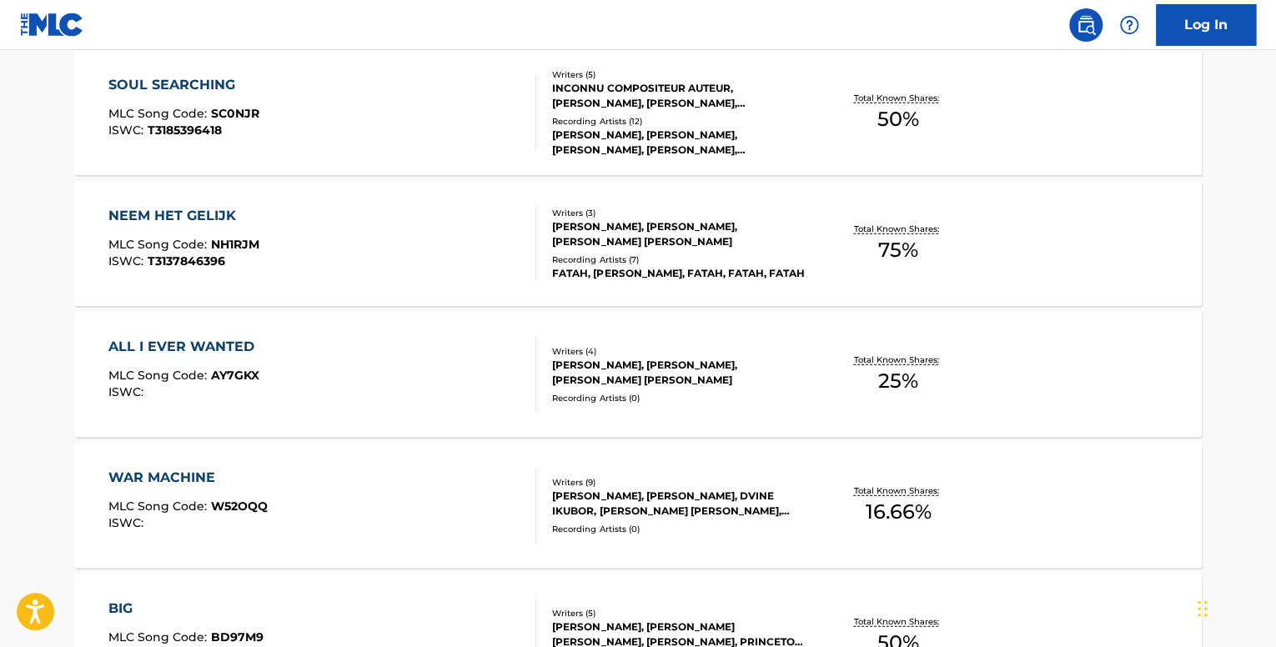
click at [257, 356] on div "ALL I EVER WANTED" at bounding box center [185, 347] width 154 height 20
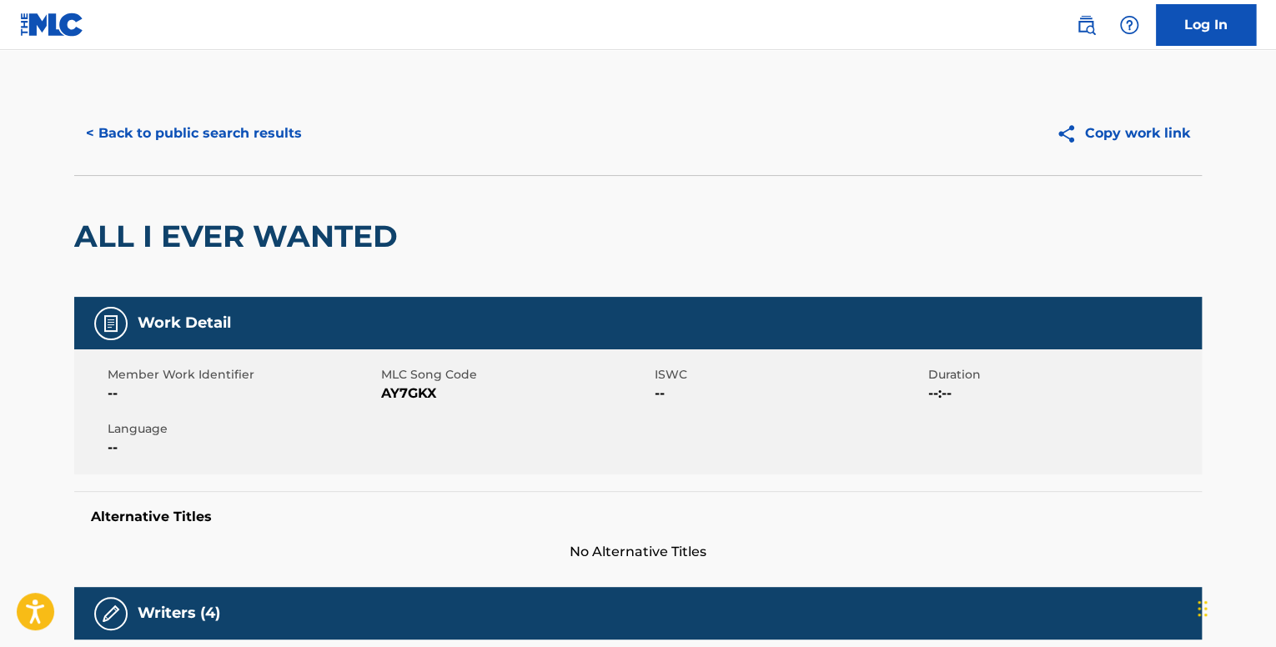
click at [185, 143] on button "< Back to public search results" at bounding box center [193, 134] width 239 height 42
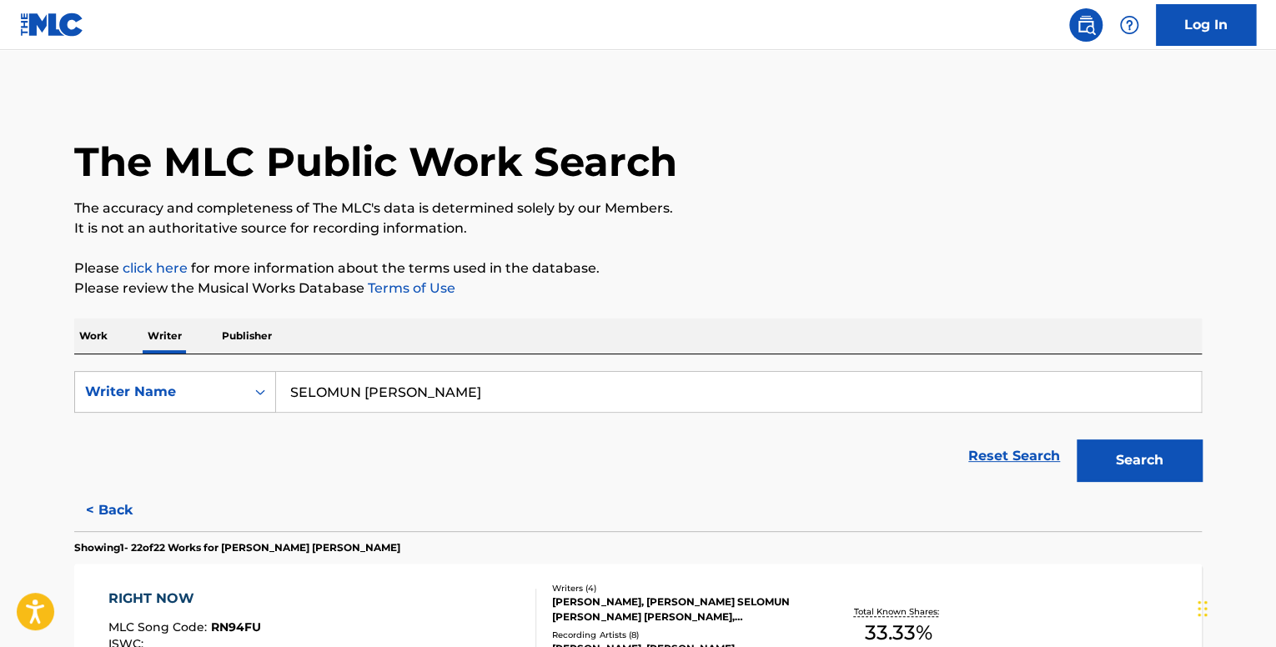
scroll to position [2893, 0]
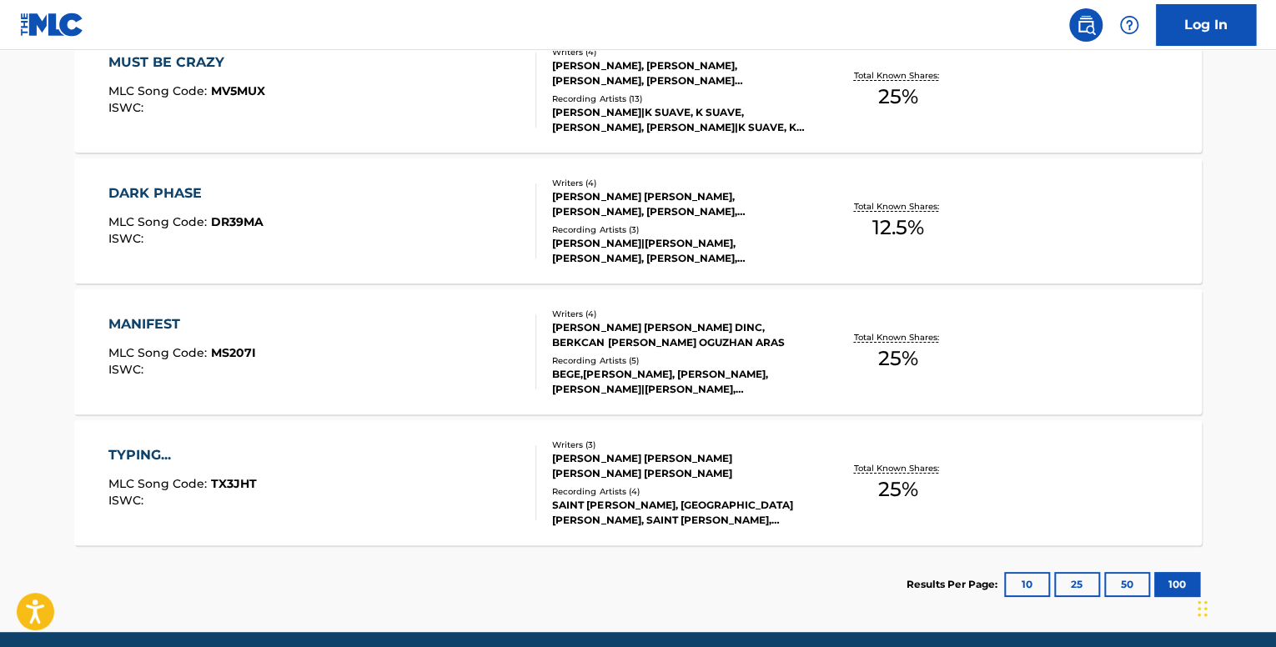
click at [228, 336] on div "MANIFEST MLC Song Code : MS207I ISWC :" at bounding box center [182, 351] width 148 height 75
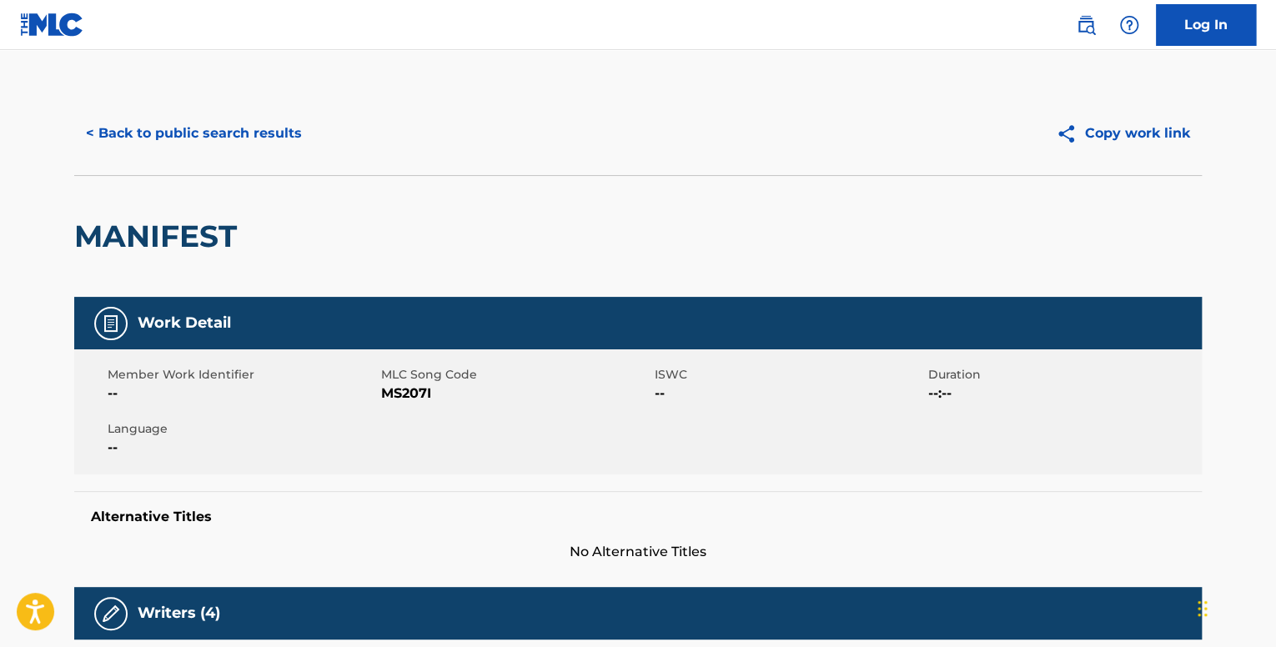
click at [130, 141] on button "< Back to public search results" at bounding box center [193, 134] width 239 height 42
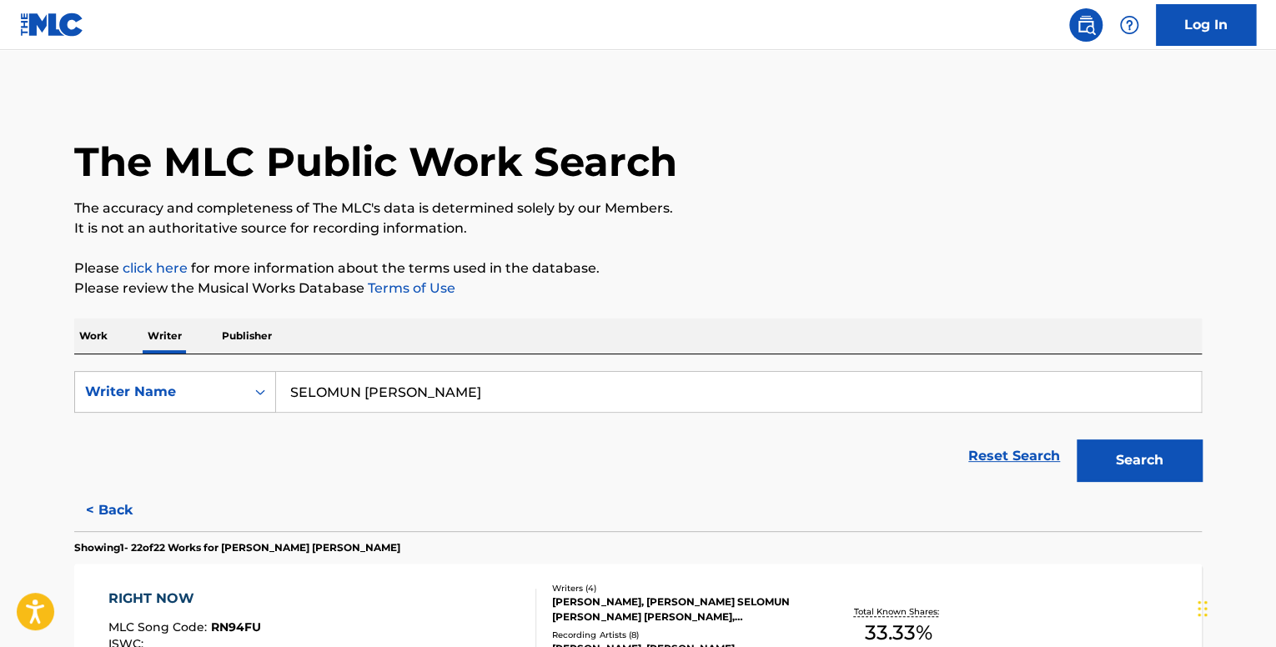
scroll to position [1715, 0]
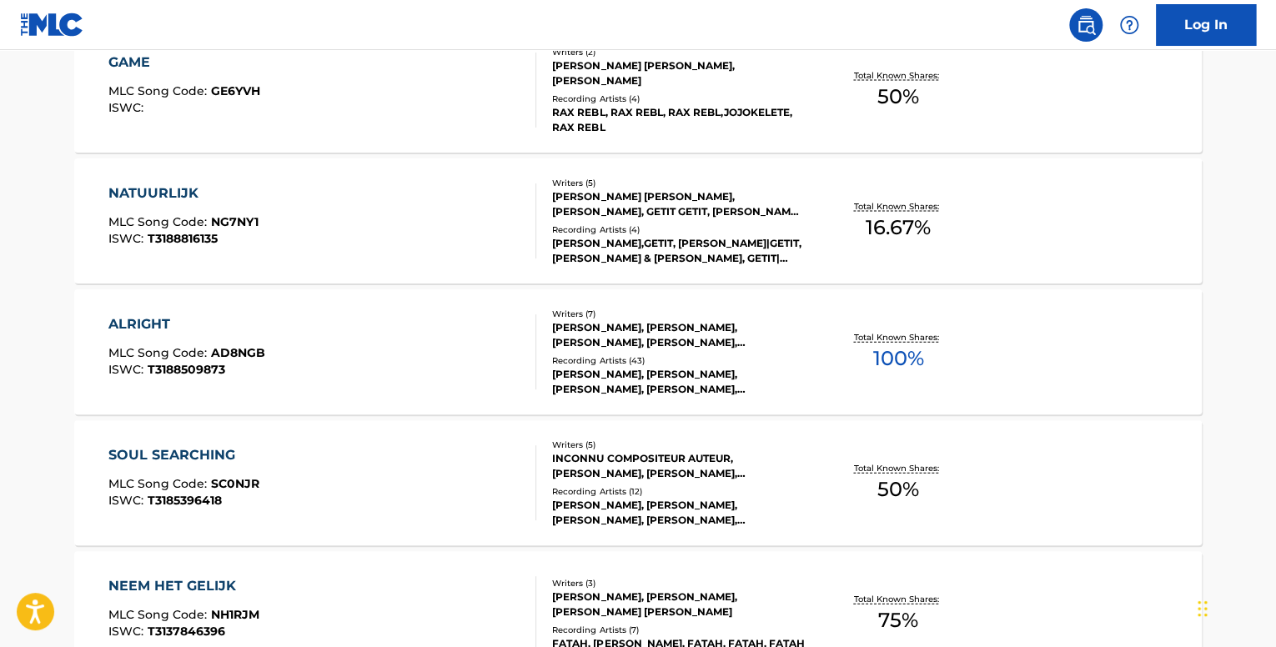
click at [100, 334] on div "ALRIGHT MLC Song Code : AD8NGB ISWC : T3188509873 Writers ( 7 ) [PERSON_NAME], …" at bounding box center [638, 351] width 1128 height 125
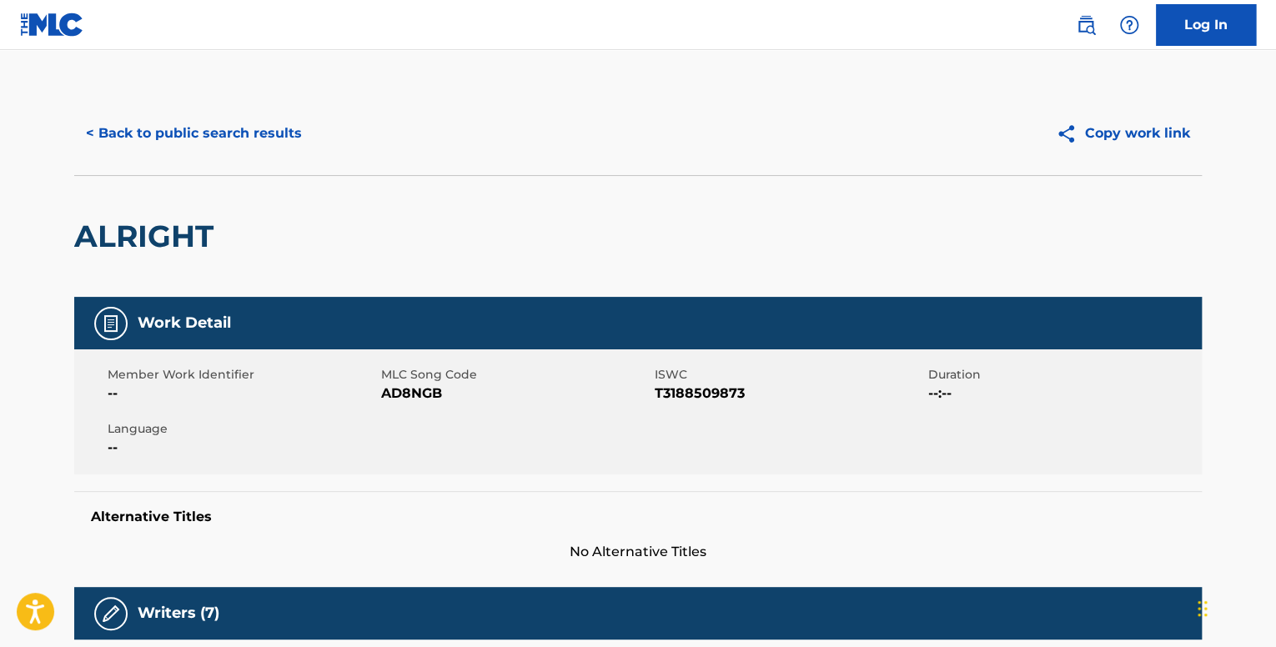
click at [286, 141] on button "< Back to public search results" at bounding box center [193, 134] width 239 height 42
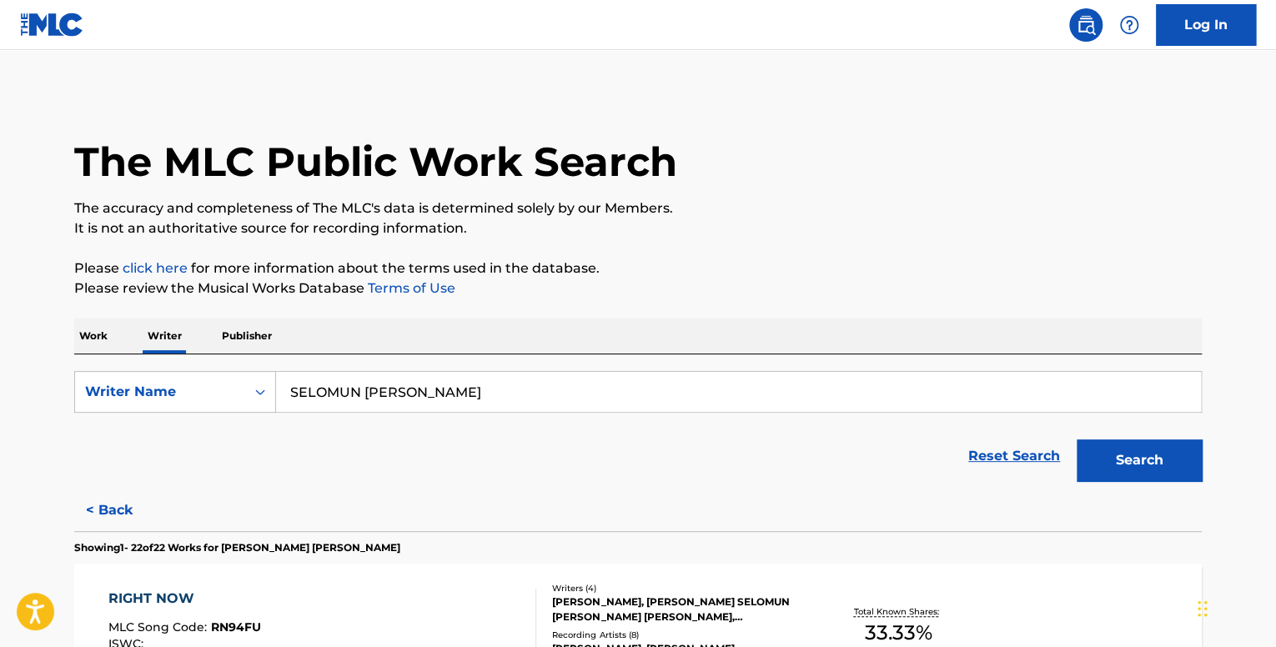
drag, startPoint x: 540, startPoint y: 378, endPoint x: 183, endPoint y: 364, distance: 357.2
click at [190, 364] on div "SearchWithCriteriabd1fb578-8493-449b-b486-3259b4138f2d Writer Name SELOMUN [PER…" at bounding box center [638, 421] width 1128 height 135
paste input "[PERSON_NAME] [PERSON_NAME]"
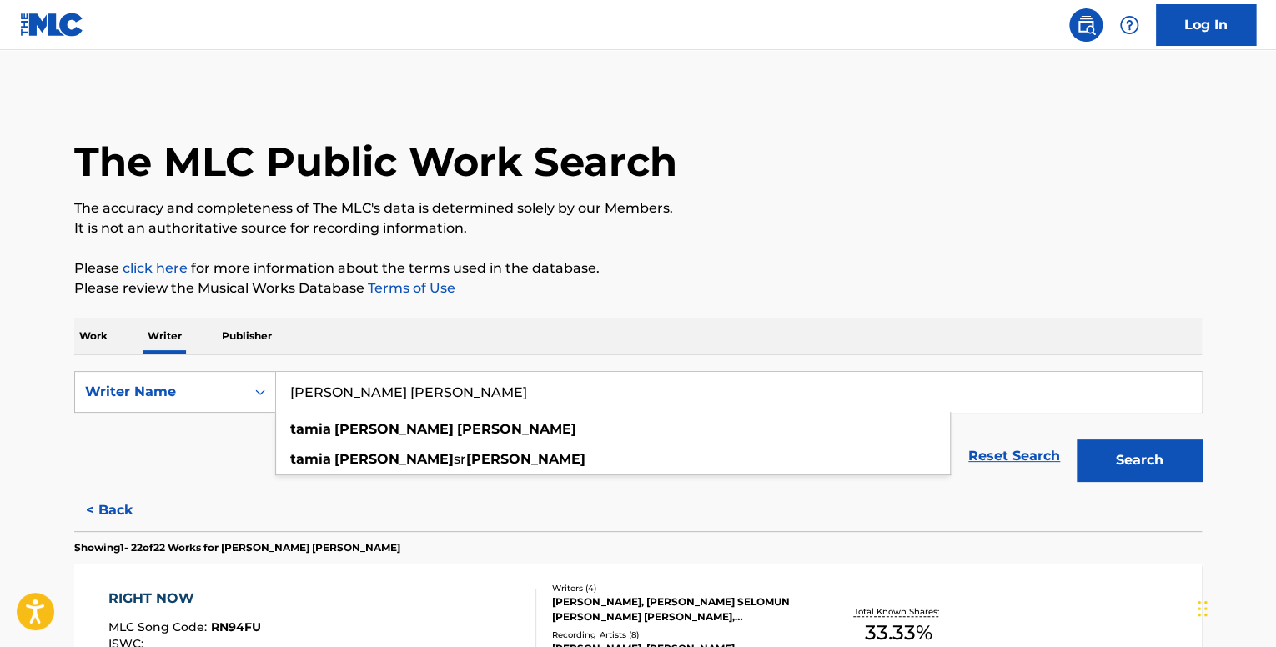
click at [1077, 440] on button "Search" at bounding box center [1139, 461] width 125 height 42
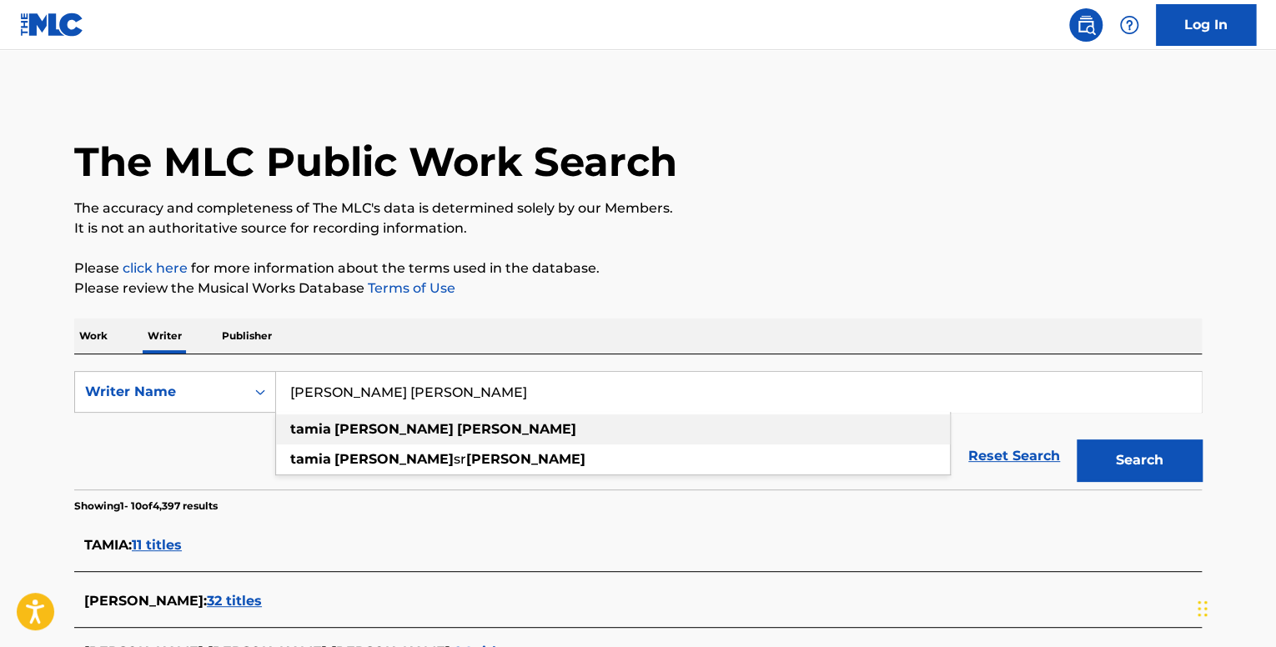
click at [457, 424] on div "[PERSON_NAME] [PERSON_NAME]" at bounding box center [613, 430] width 674 height 30
type input "[PERSON_NAME] [PERSON_NAME]"
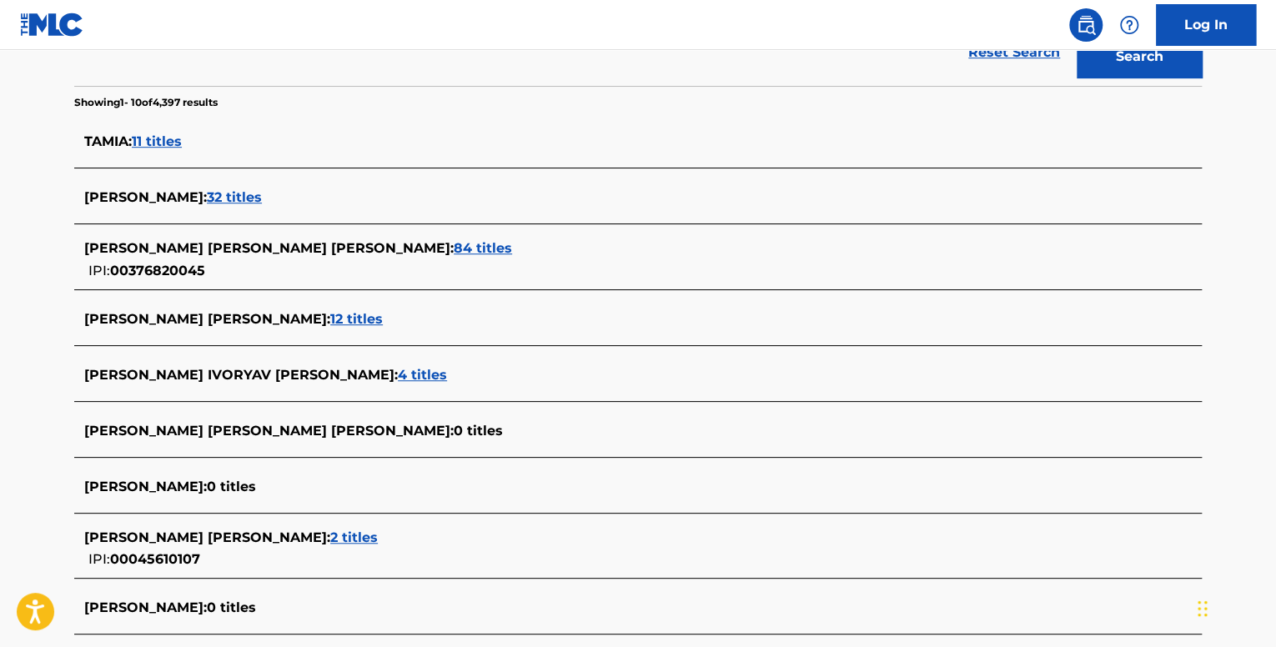
scroll to position [417, 0]
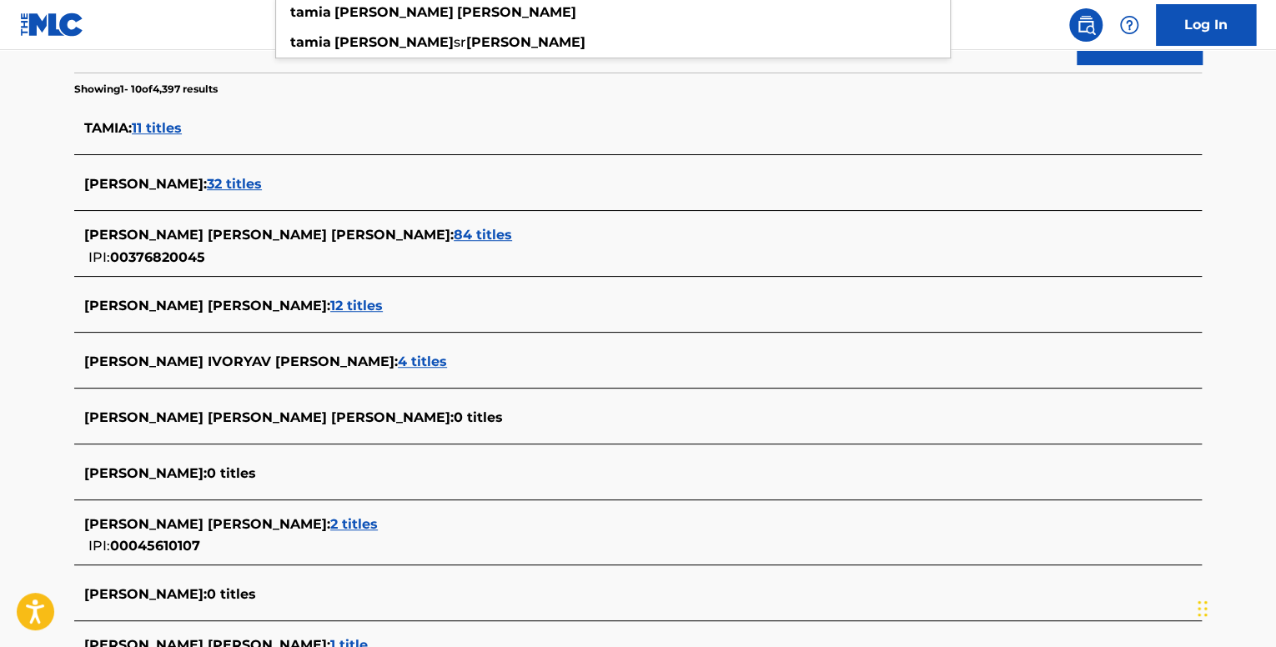
click at [454, 241] on span "84 titles" at bounding box center [483, 235] width 58 height 16
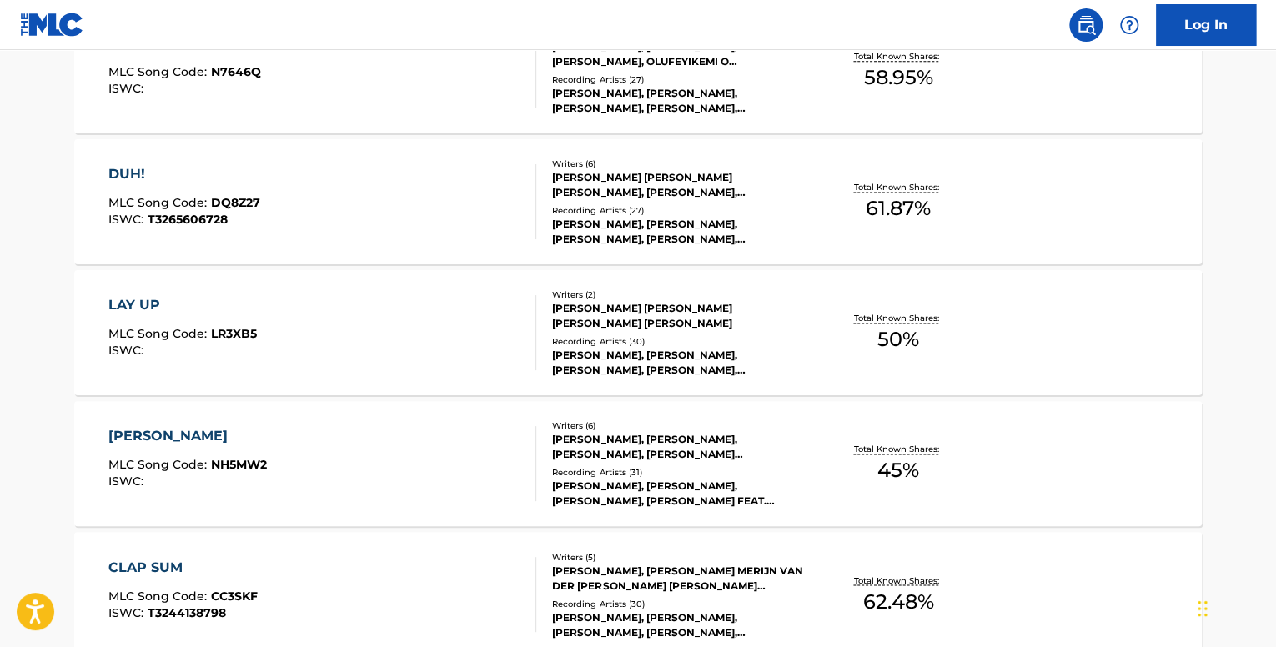
scroll to position [1395, 0]
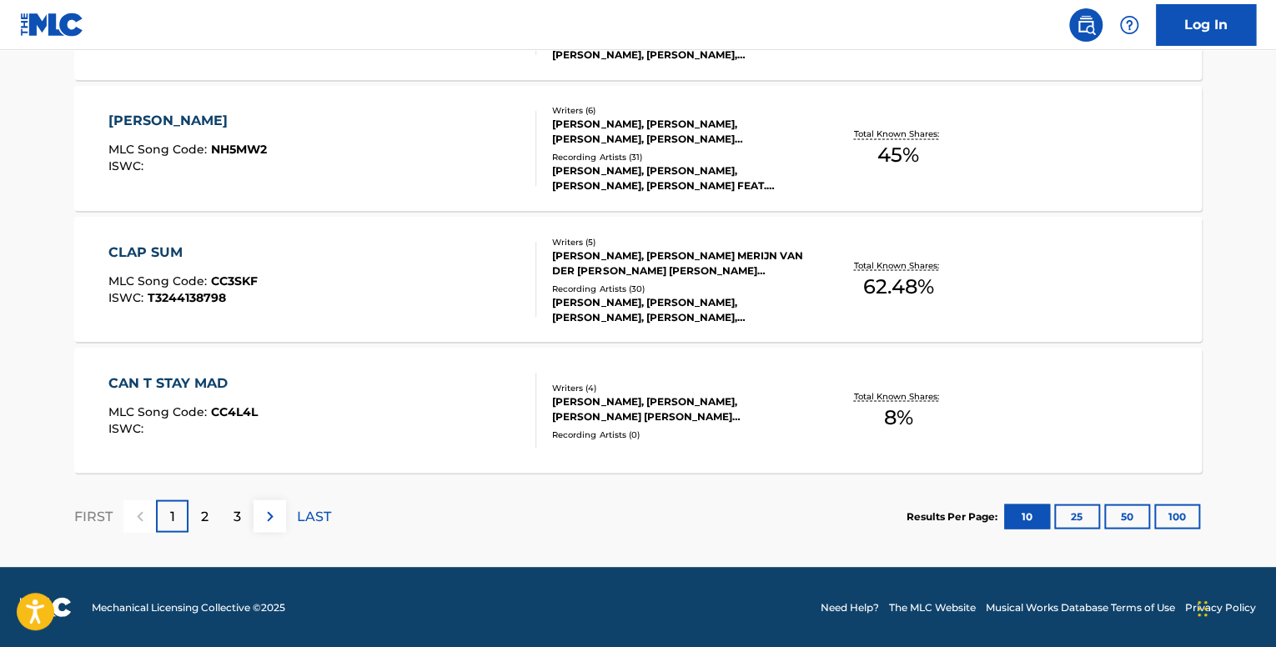
click at [1181, 515] on button "100" at bounding box center [1177, 516] width 46 height 25
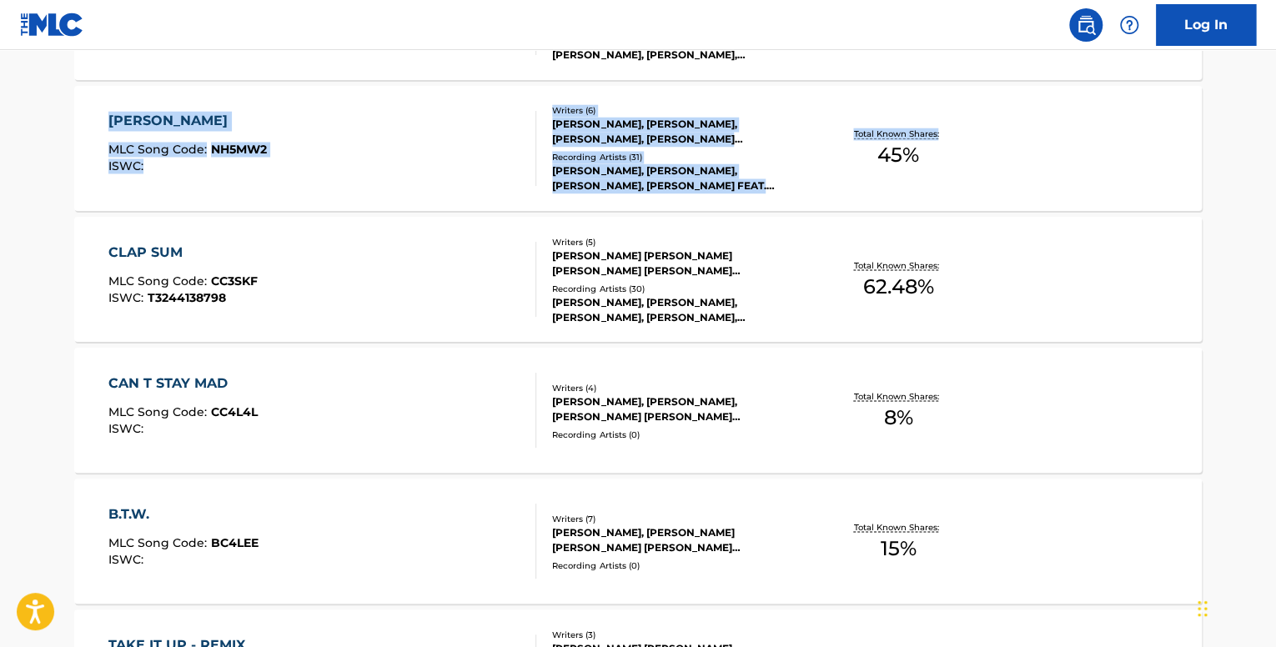
drag, startPoint x: 1274, startPoint y: 91, endPoint x: 1280, endPoint y: 68, distance: 23.5
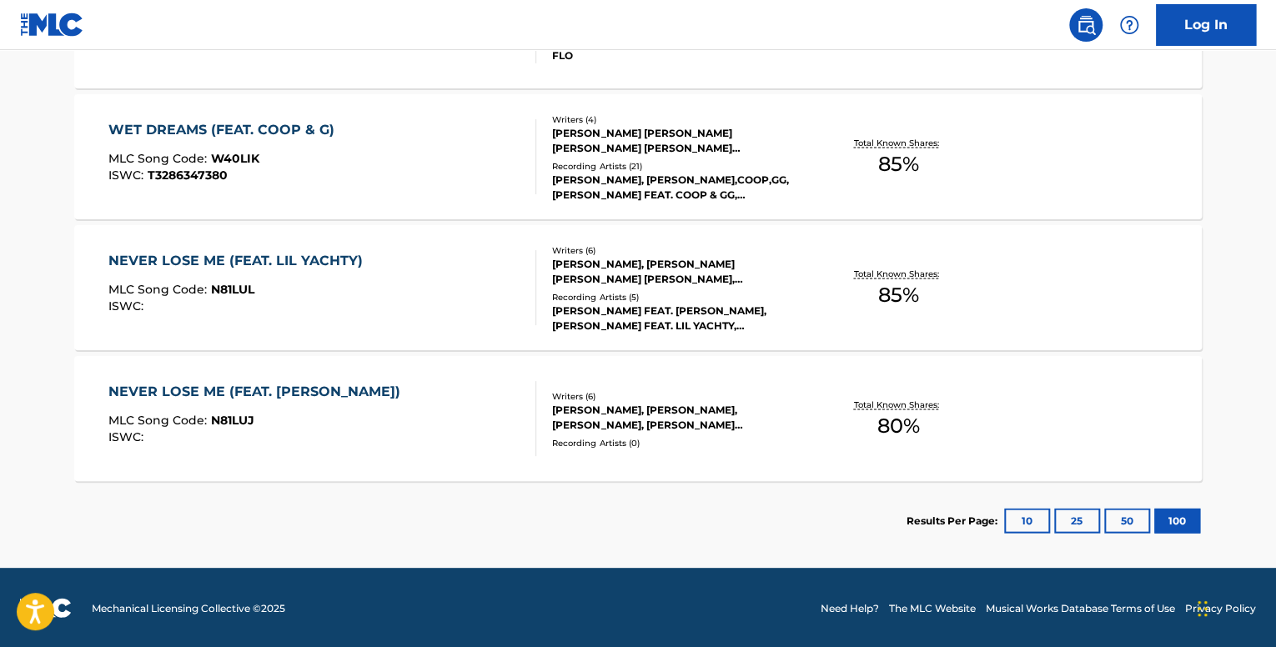
scroll to position [10993, 0]
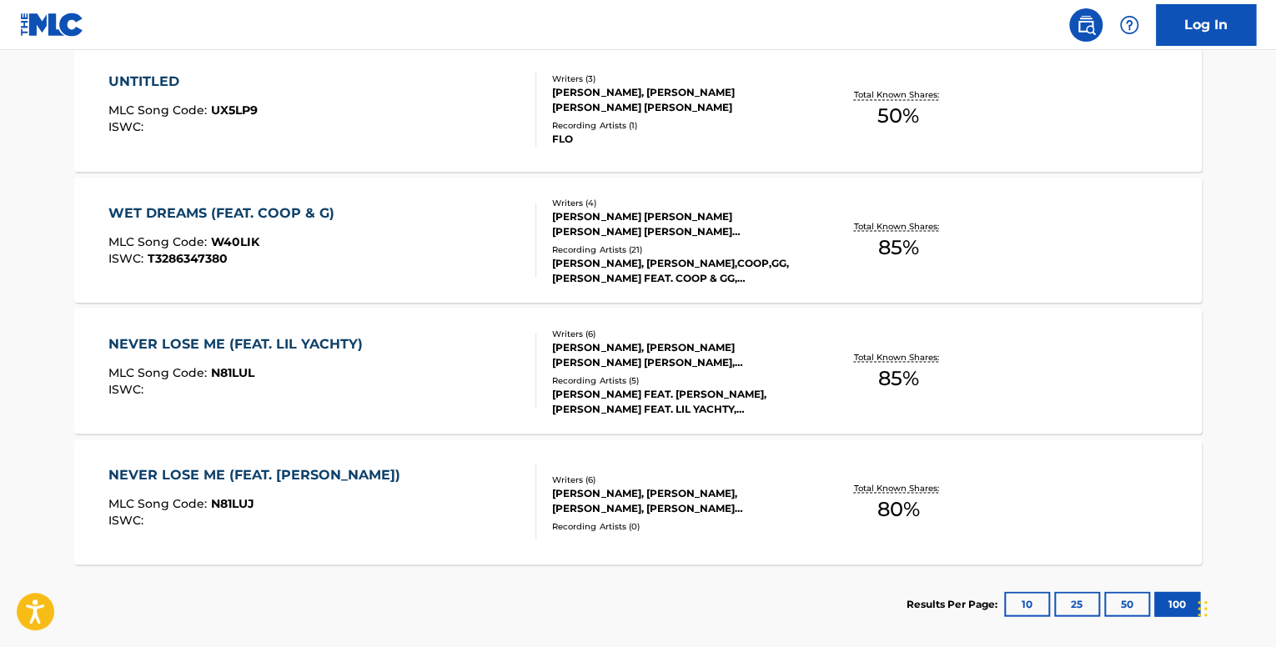
click at [357, 344] on div "NEVER LOSE ME (FEAT. LIL YACHTY)" at bounding box center [239, 344] width 263 height 20
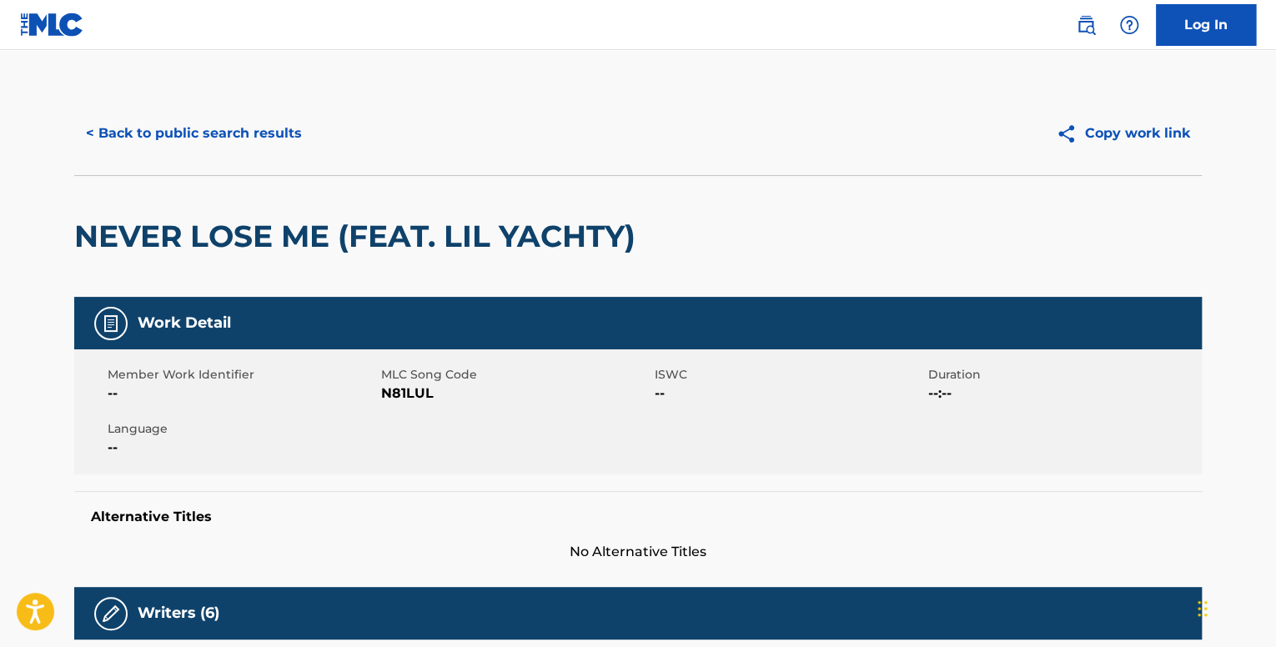
click at [165, 109] on div "< Back to public search results Copy work link" at bounding box center [638, 133] width 1128 height 83
click at [168, 140] on button "< Back to public search results" at bounding box center [193, 134] width 239 height 42
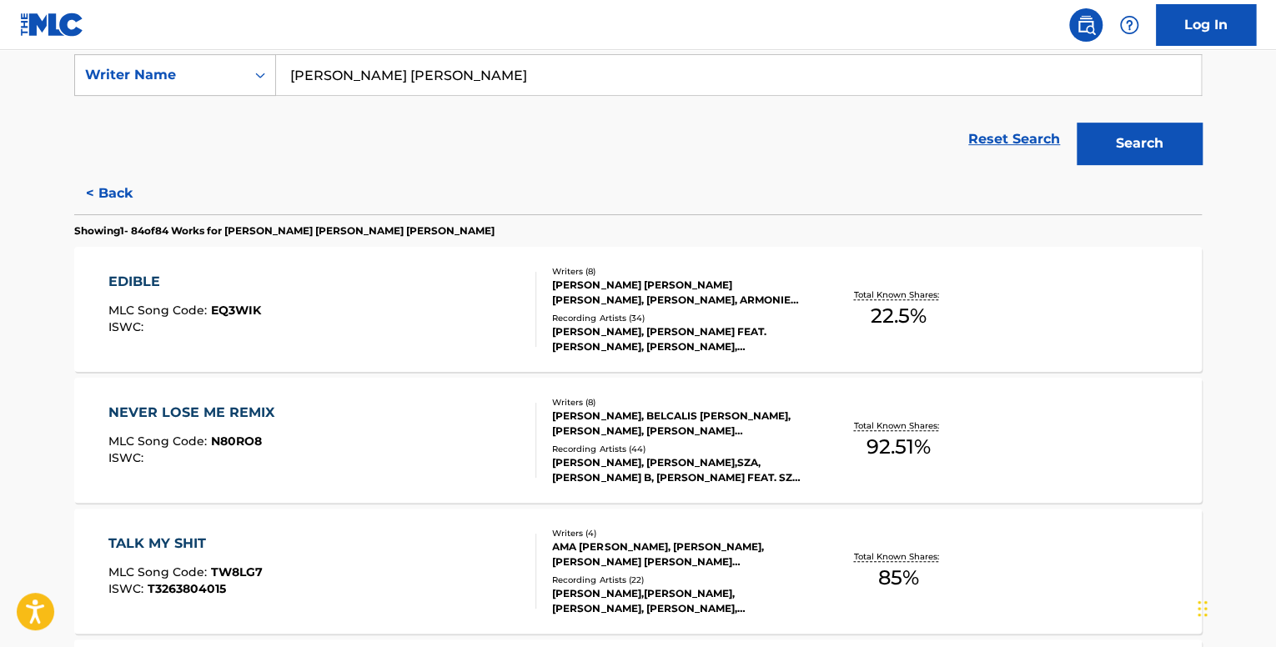
scroll to position [417, 0]
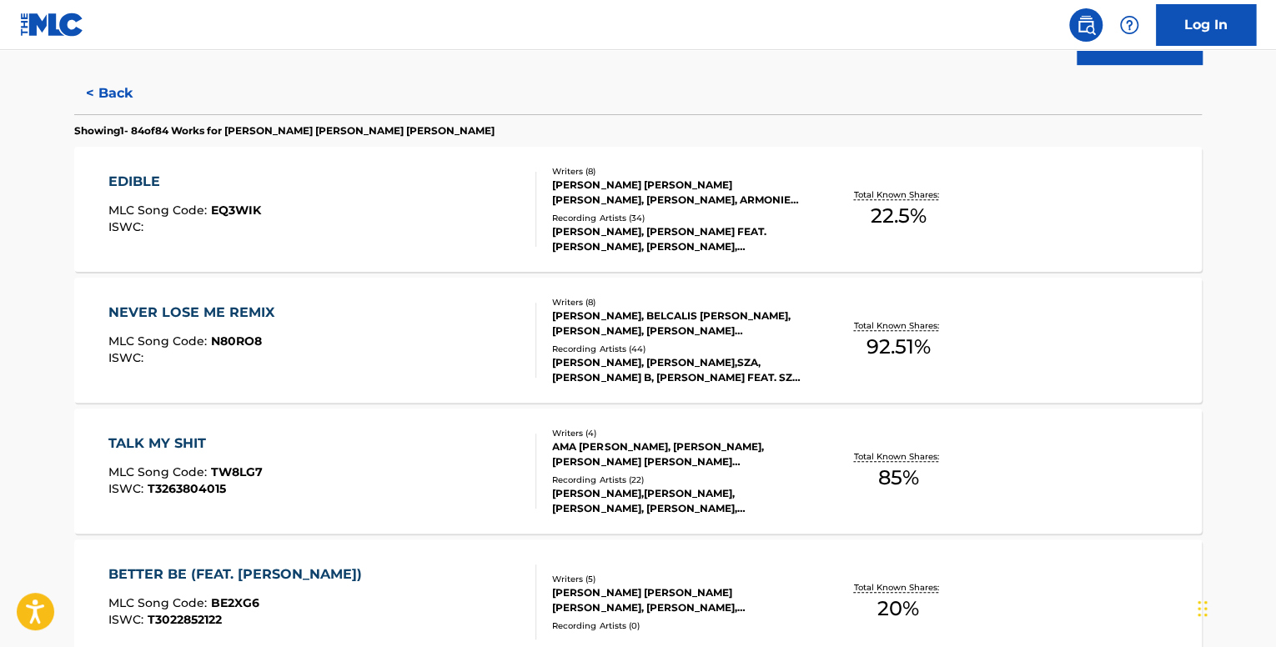
click at [135, 214] on span "MLC Song Code :" at bounding box center [159, 210] width 103 height 15
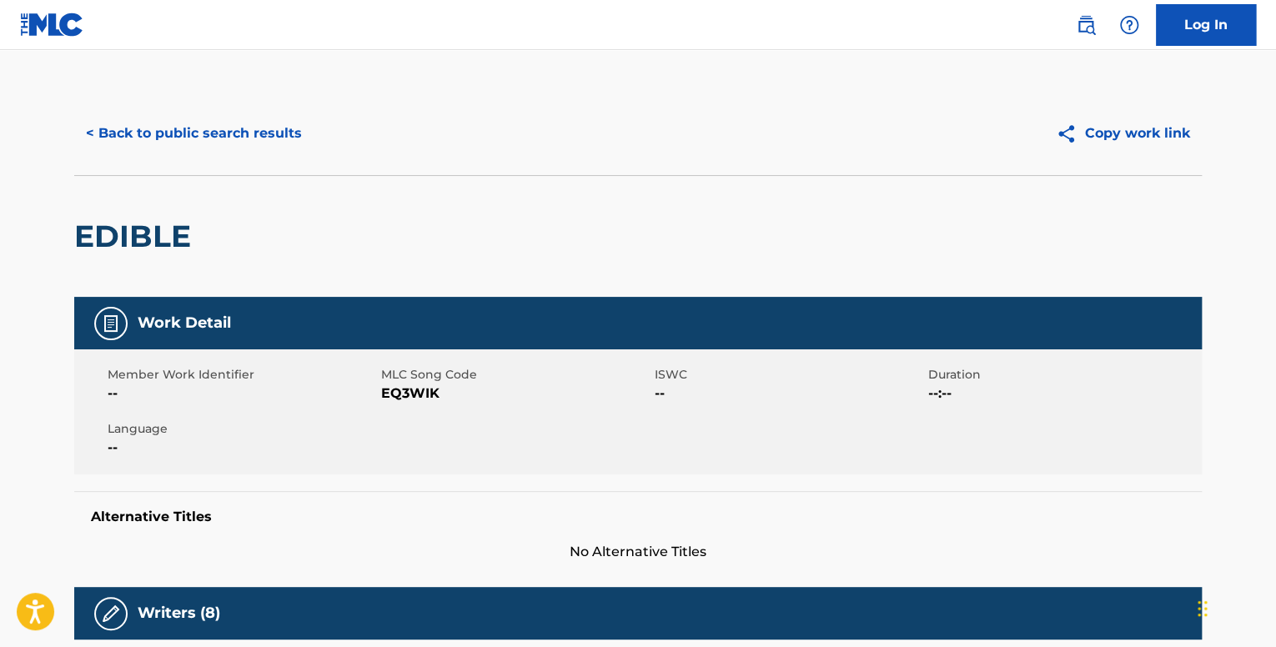
click at [174, 147] on button "< Back to public search results" at bounding box center [193, 134] width 239 height 42
